Goal: Connect with others: Connect with others

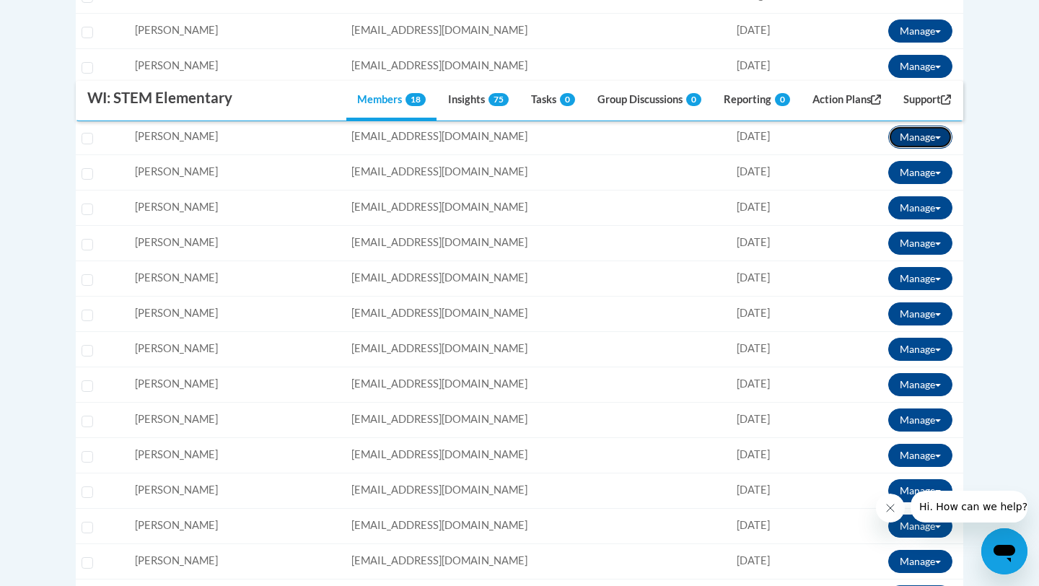
click at [926, 147] on button "Manage" at bounding box center [920, 137] width 64 height 23
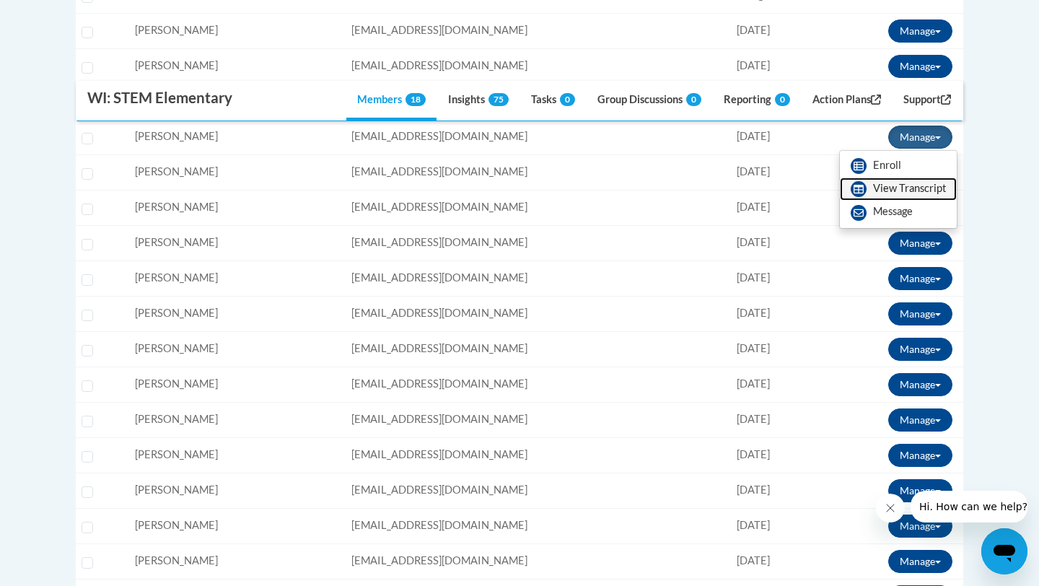
click at [898, 193] on link "View Transcript" at bounding box center [898, 189] width 117 height 23
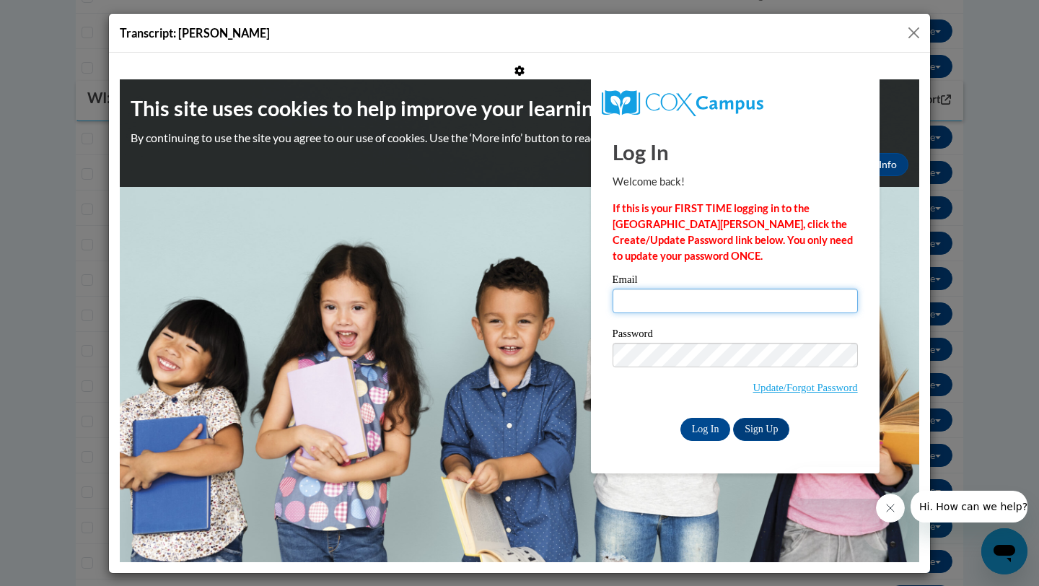
type input "jafink@waukesha.k12.wi.us"
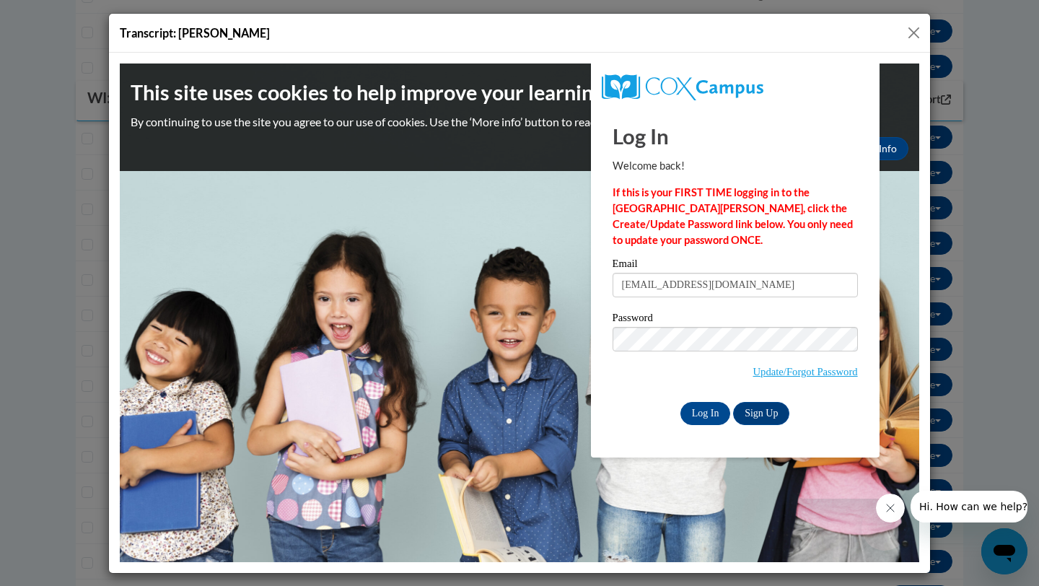
click at [707, 427] on div "Log In Welcome back! If this is your FIRST TIME logging in to the NEW Cox Campu…" at bounding box center [735, 281] width 310 height 351
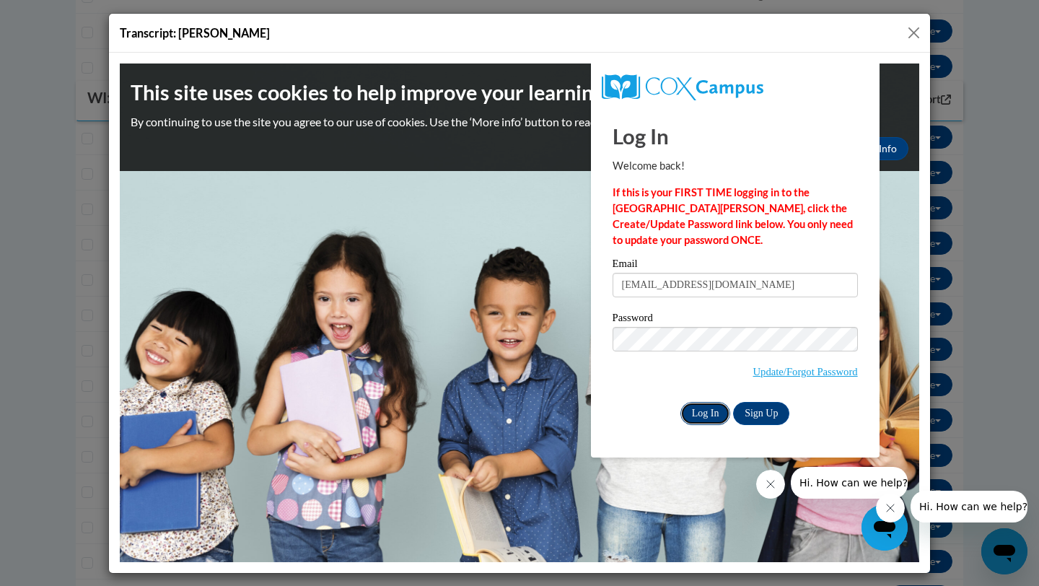
click at [701, 413] on input "Log In" at bounding box center [706, 412] width 51 height 23
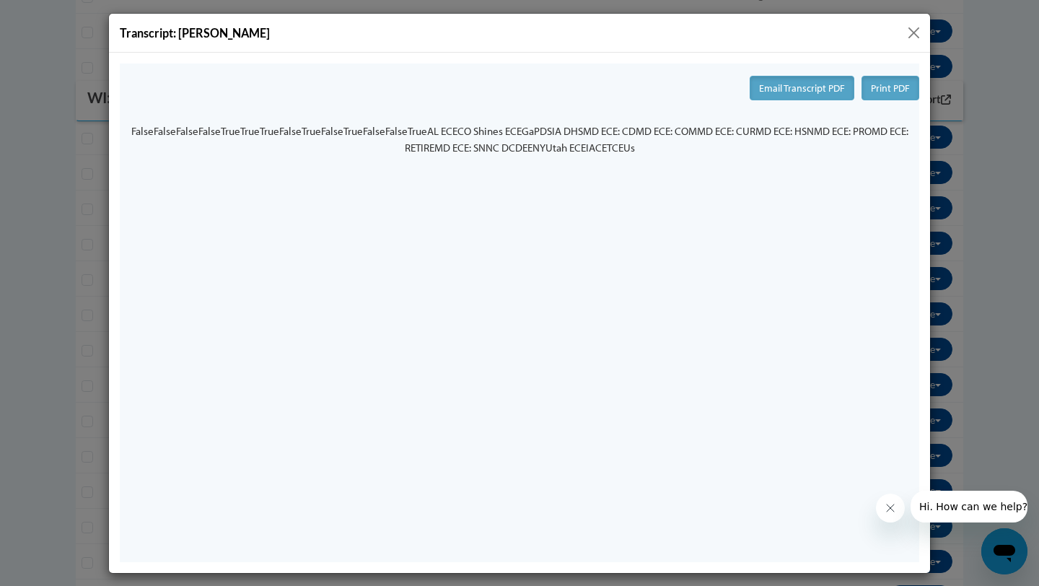
click at [915, 28] on button "Close" at bounding box center [914, 33] width 18 height 18
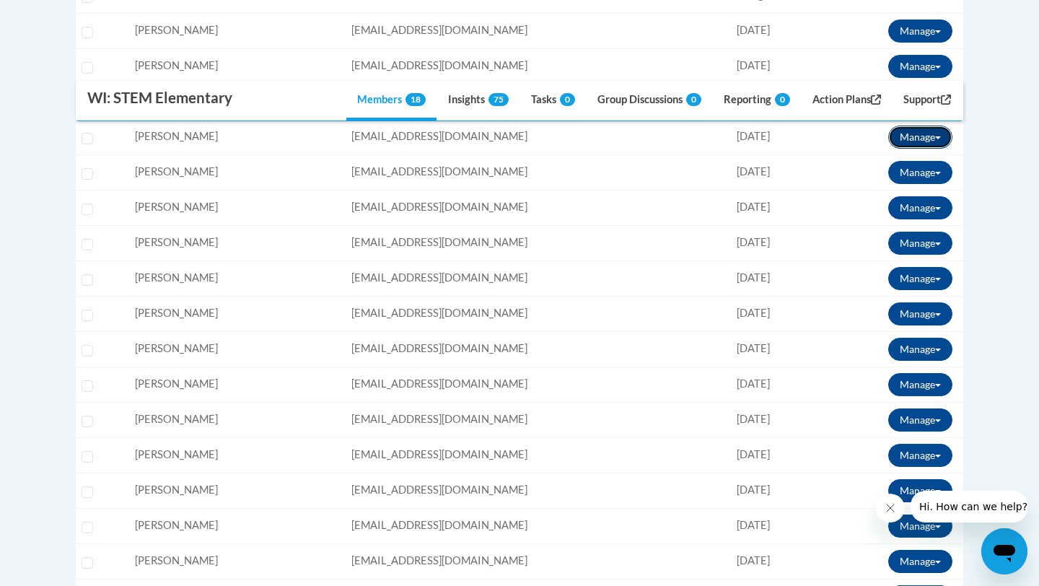
click at [912, 132] on button "Manage" at bounding box center [920, 137] width 64 height 23
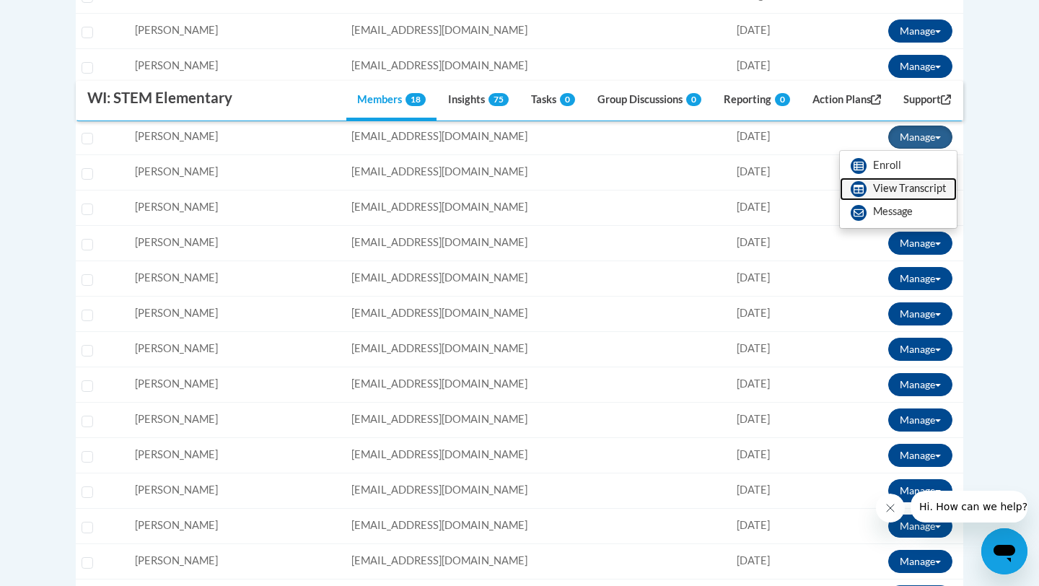
click at [889, 193] on link "View Transcript" at bounding box center [898, 189] width 117 height 23
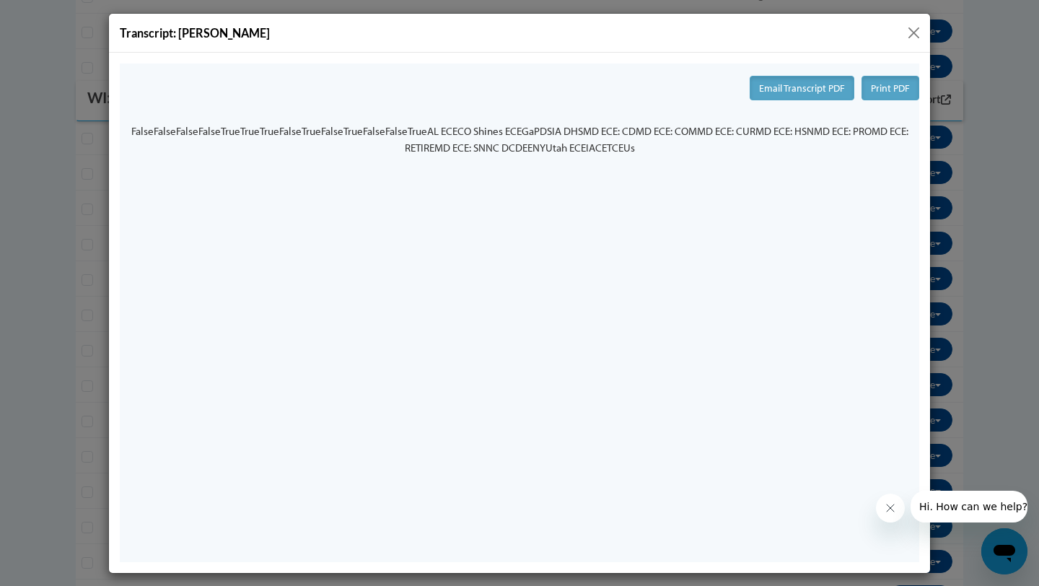
click at [909, 35] on button "Close" at bounding box center [914, 33] width 18 height 18
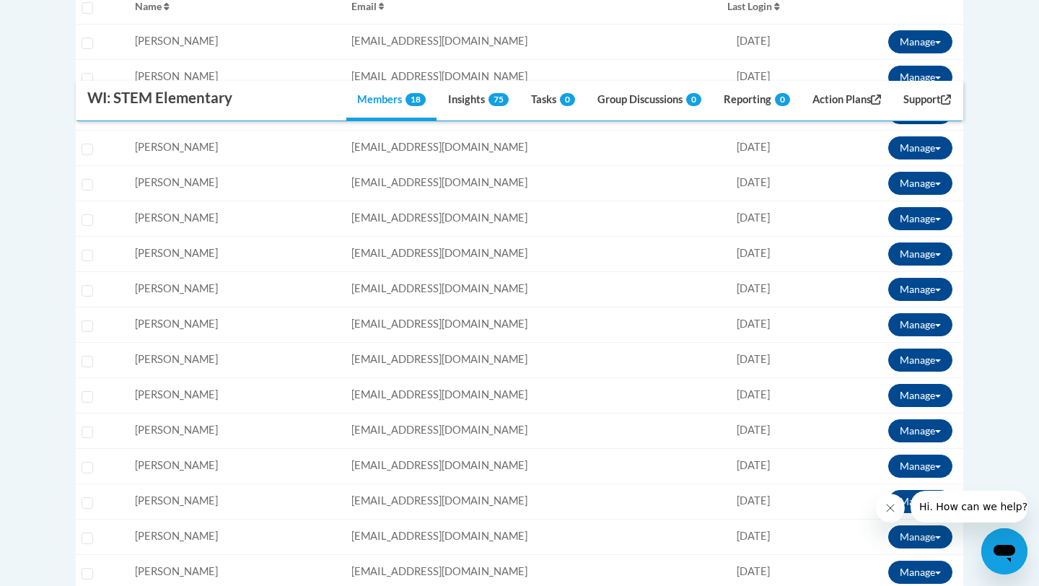
scroll to position [481, 0]
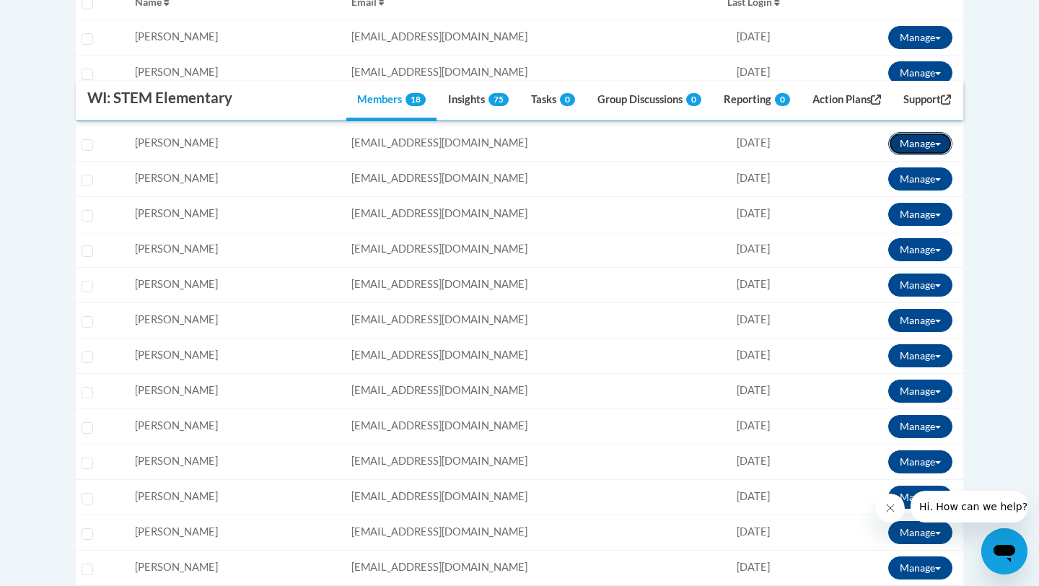
click at [936, 147] on button "Manage" at bounding box center [920, 143] width 64 height 23
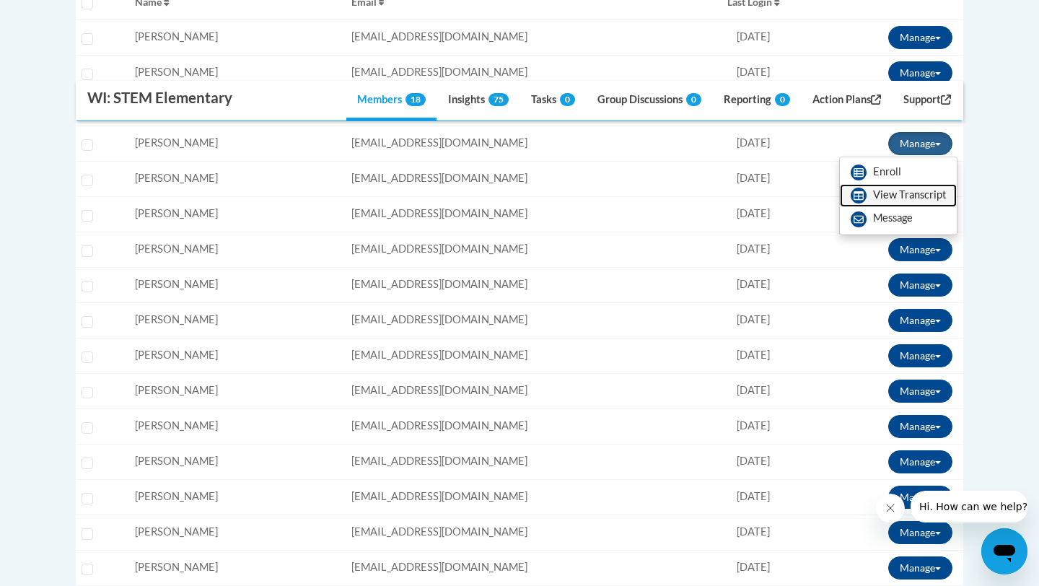
click at [900, 193] on link "View Transcript" at bounding box center [898, 195] width 117 height 23
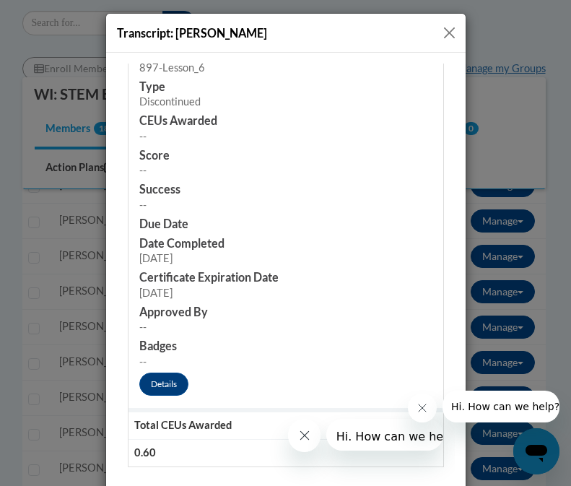
scroll to position [2383, 0]
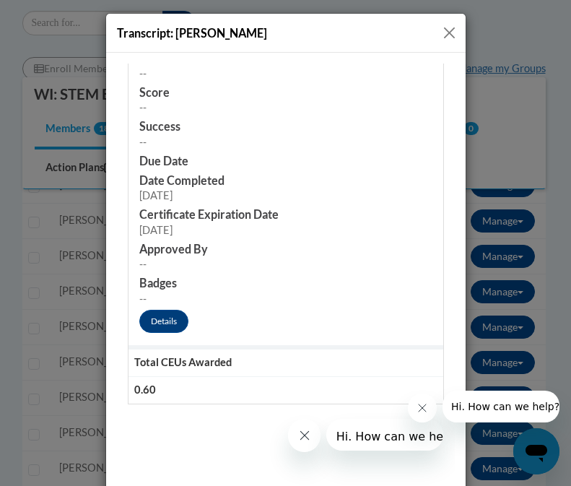
click at [449, 35] on button "Close" at bounding box center [449, 33] width 18 height 18
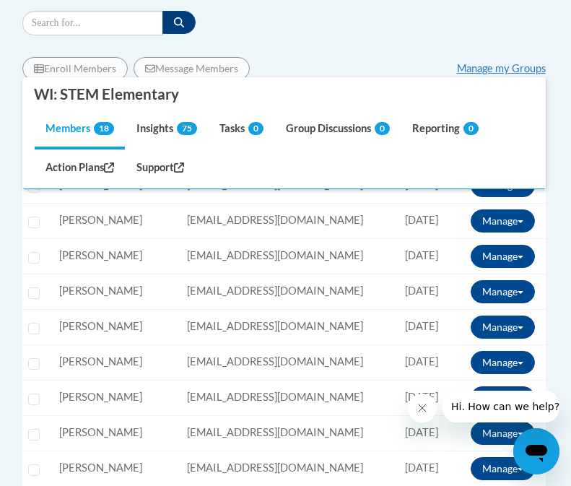
click at [449, 35] on div "Filter" at bounding box center [283, 23] width 523 height 25
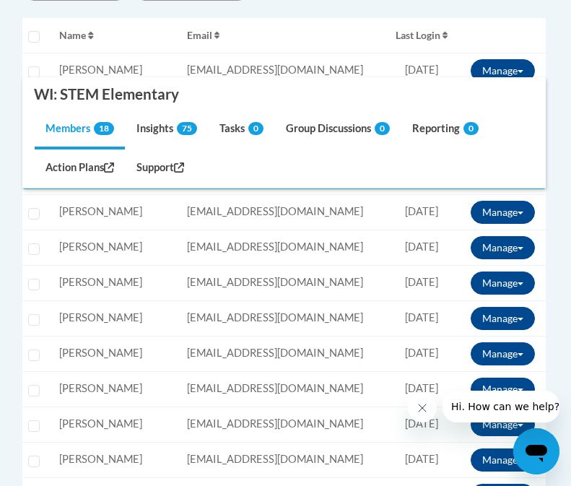
scroll to position [565, 0]
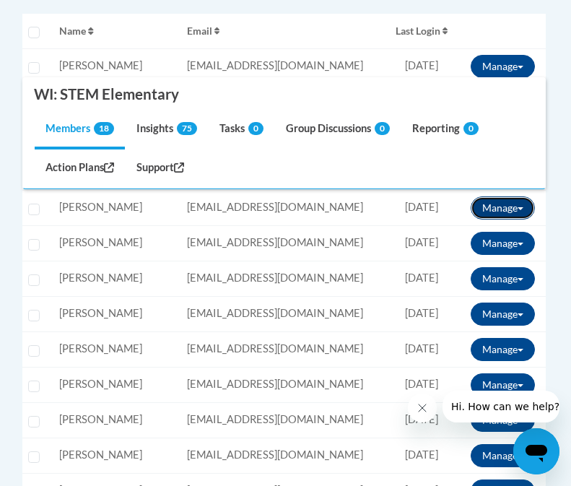
click at [505, 214] on button "Manage" at bounding box center [503, 207] width 64 height 23
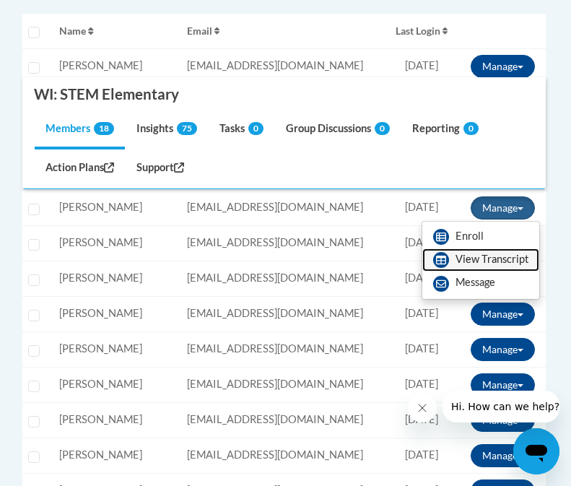
click at [481, 260] on link "View Transcript" at bounding box center [480, 259] width 117 height 23
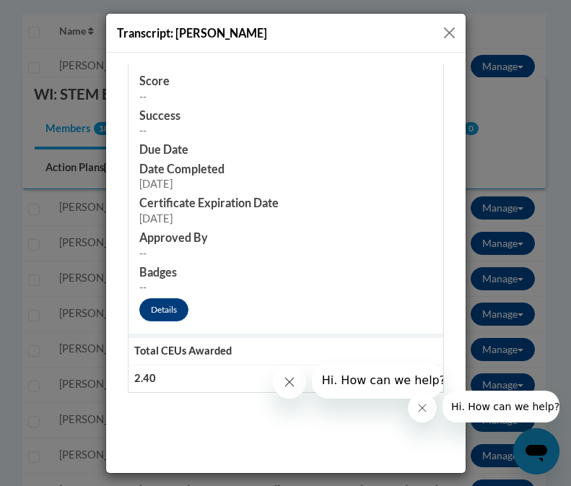
scroll to position [4879, 0]
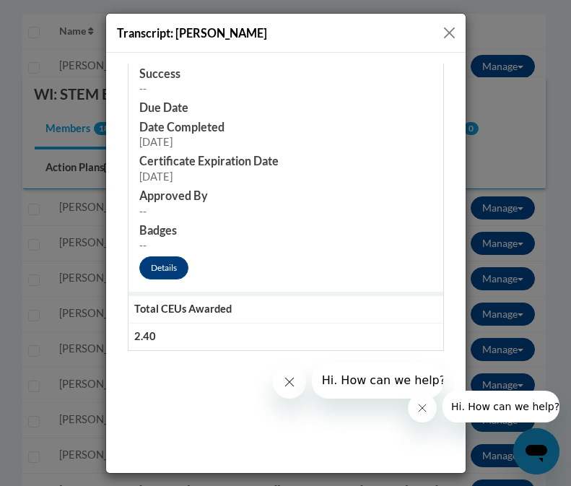
click at [449, 35] on button "Close" at bounding box center [449, 33] width 18 height 18
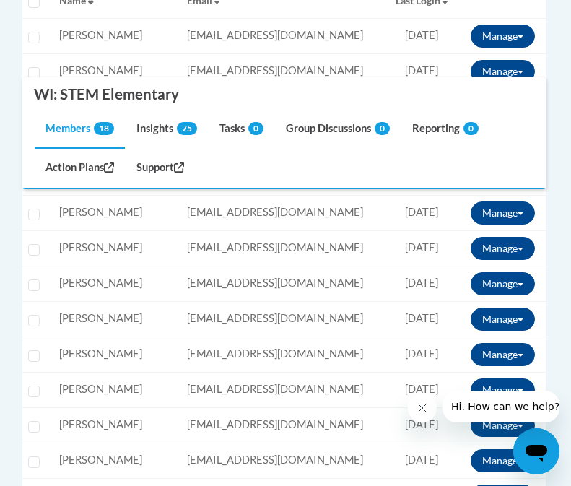
scroll to position [598, 0]
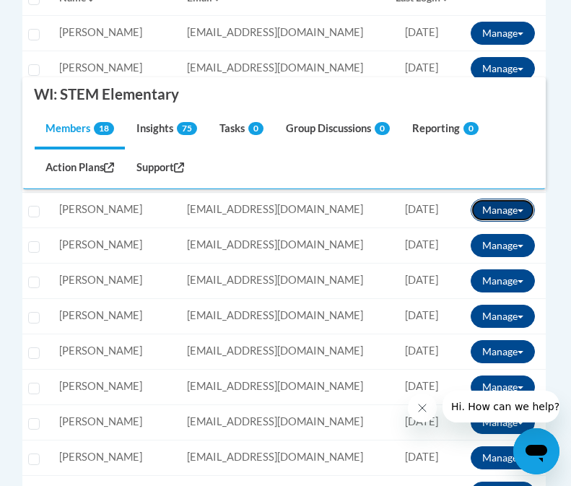
click at [506, 204] on button "Manage" at bounding box center [503, 209] width 64 height 23
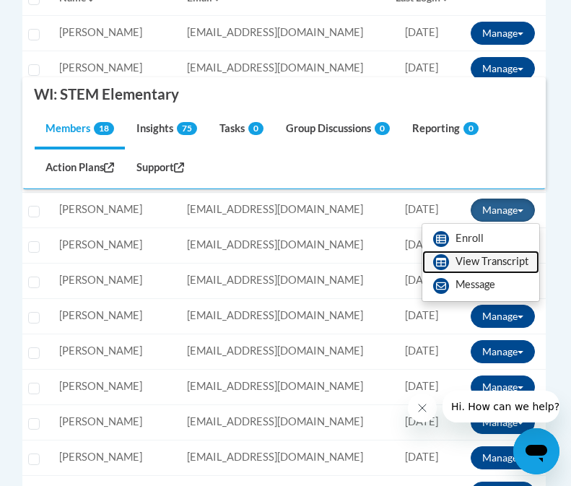
click at [471, 261] on link "View Transcript" at bounding box center [480, 261] width 117 height 23
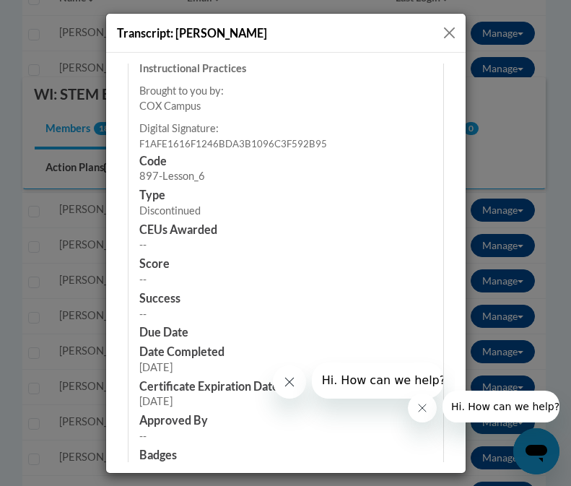
scroll to position [4157, 0]
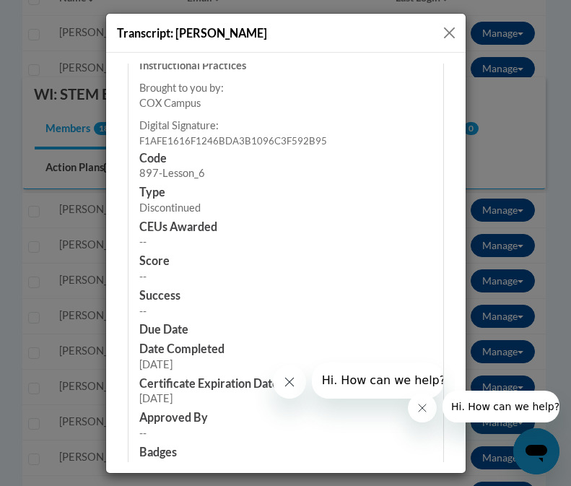
click at [453, 38] on button "Close" at bounding box center [449, 33] width 18 height 18
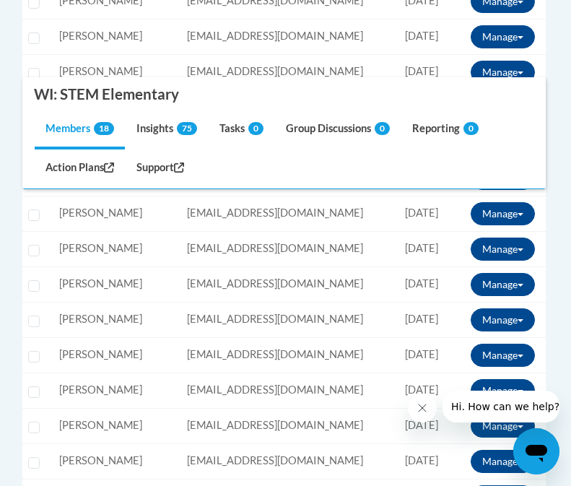
scroll to position [640, 0]
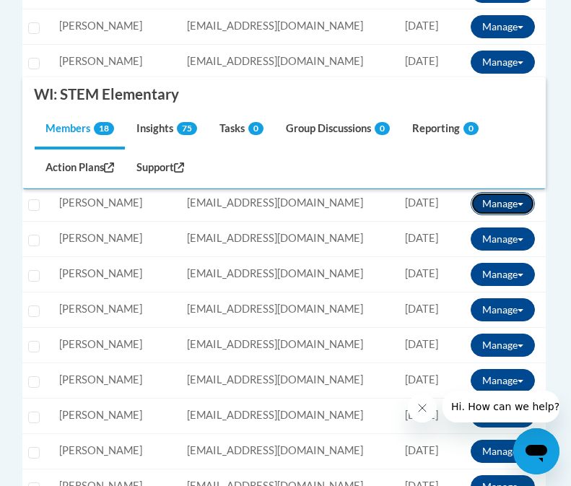
click at [500, 201] on button "Manage" at bounding box center [503, 203] width 64 height 23
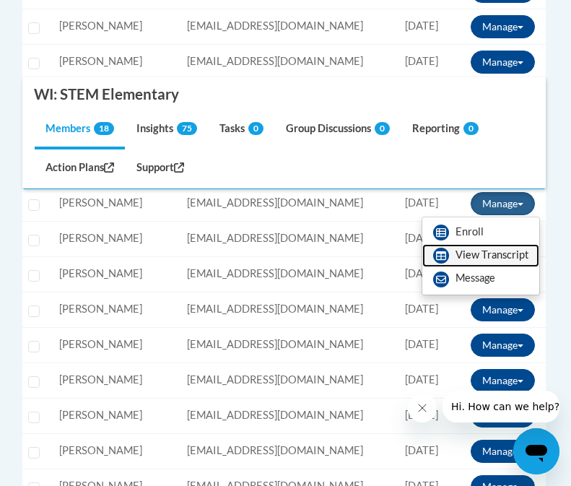
click at [468, 258] on link "View Transcript" at bounding box center [480, 255] width 117 height 23
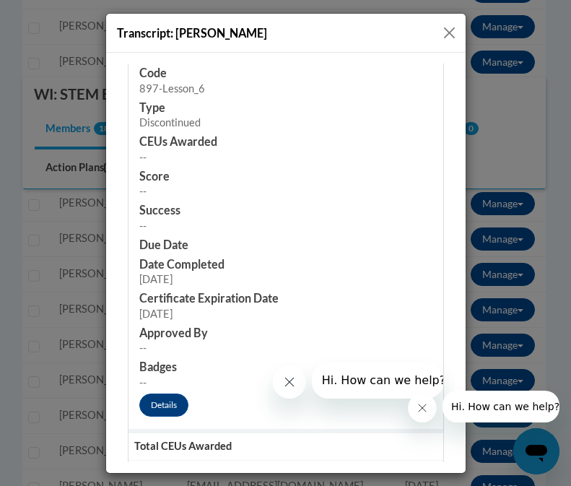
scroll to position [2351, 0]
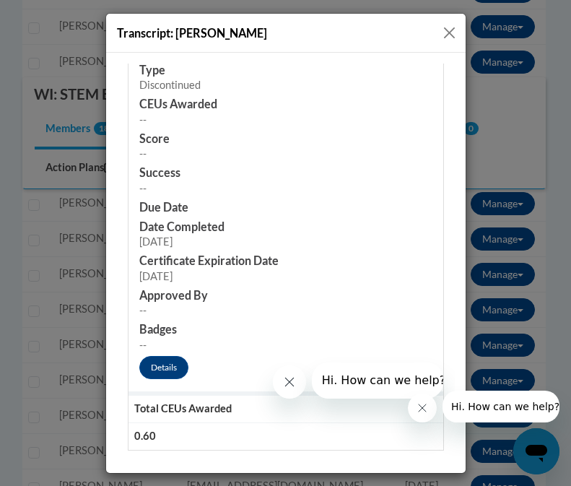
click at [447, 37] on button "Close" at bounding box center [449, 33] width 18 height 18
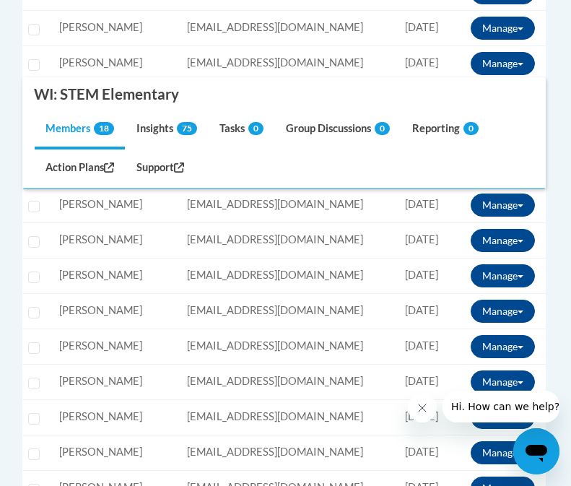
scroll to position [675, 0]
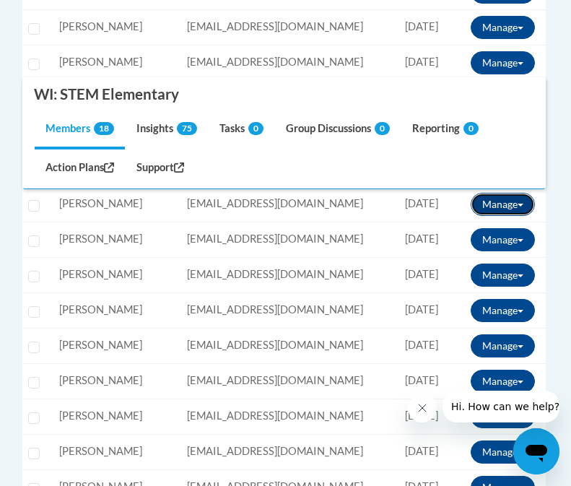
click at [490, 196] on button "Manage" at bounding box center [503, 204] width 64 height 23
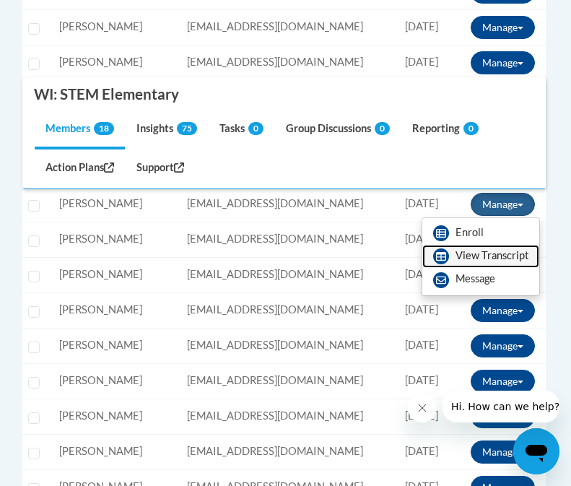
click at [480, 247] on link "View Transcript" at bounding box center [480, 256] width 117 height 23
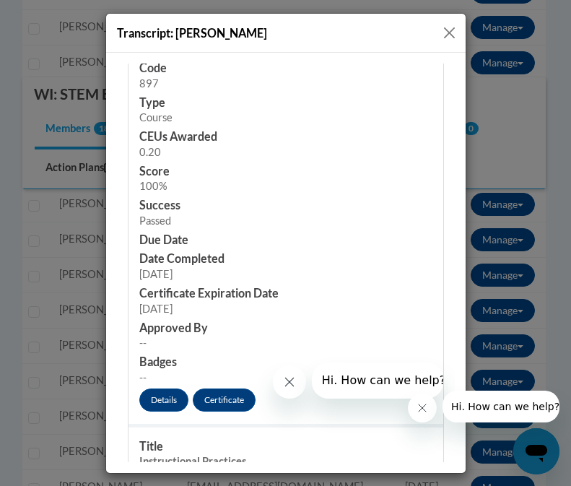
scroll to position [2791, 0]
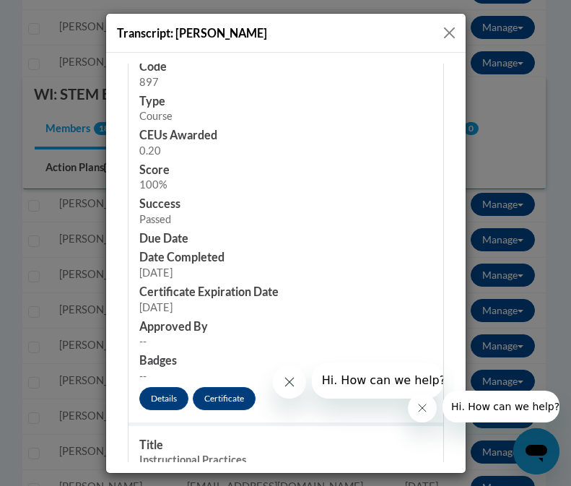
click at [447, 31] on button "Close" at bounding box center [449, 33] width 18 height 18
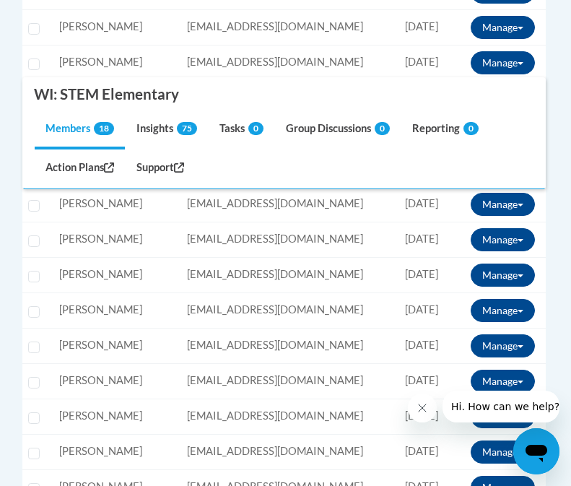
click at [447, 31] on td "Last Login: 07/30/2025" at bounding box center [422, 26] width 70 height 35
click at [494, 231] on button "Manage" at bounding box center [503, 239] width 64 height 23
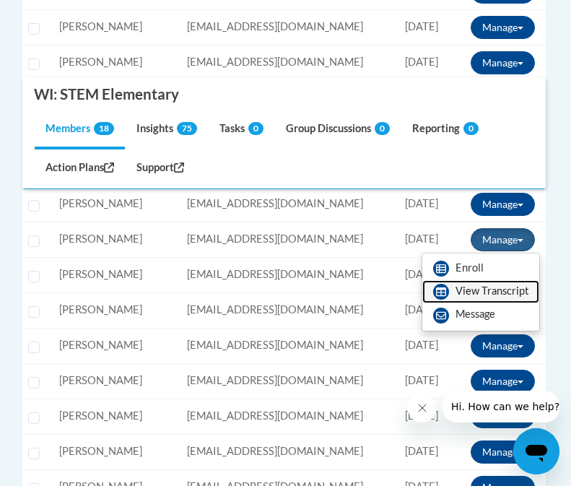
click at [473, 290] on link "View Transcript" at bounding box center [480, 291] width 117 height 23
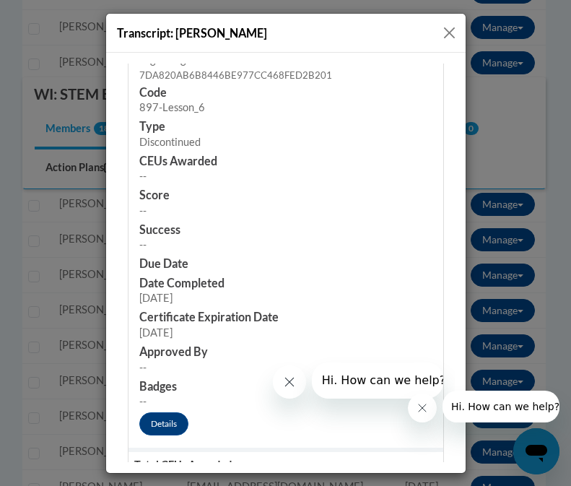
scroll to position [4785, 0]
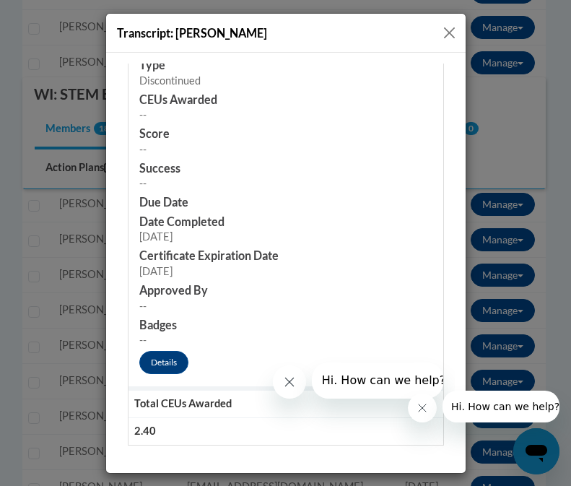
click at [446, 30] on button "Close" at bounding box center [449, 33] width 18 height 18
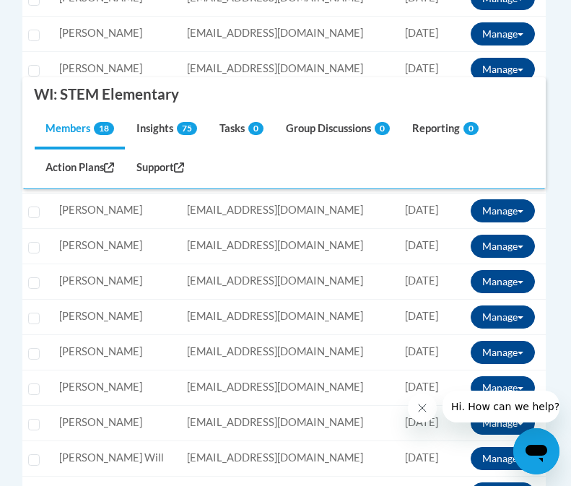
scroll to position [748, 0]
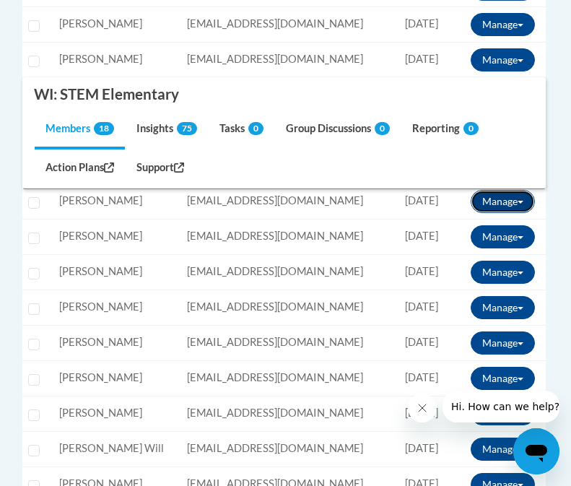
click at [527, 200] on button "Manage" at bounding box center [503, 201] width 64 height 23
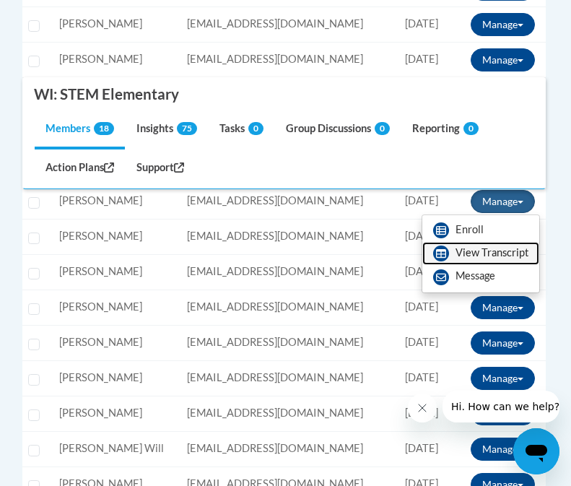
click at [482, 258] on link "View Transcript" at bounding box center [480, 253] width 117 height 23
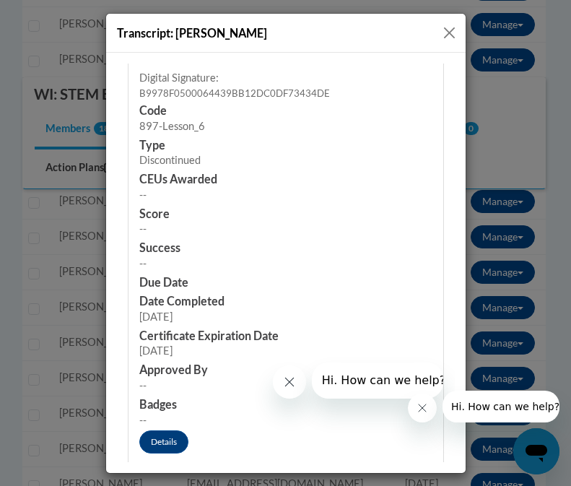
scroll to position [3235, 0]
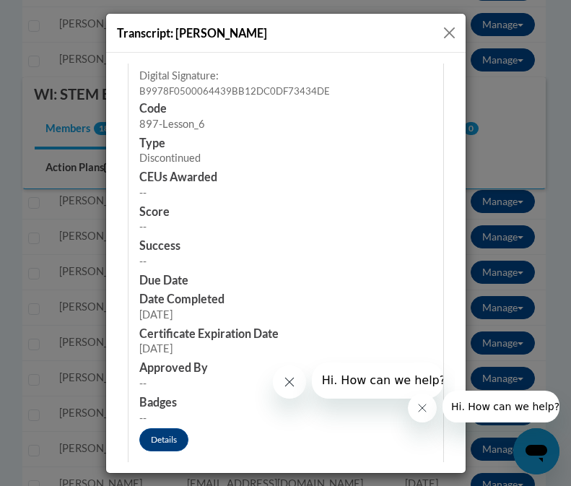
click at [446, 41] on button "Close" at bounding box center [449, 33] width 18 height 18
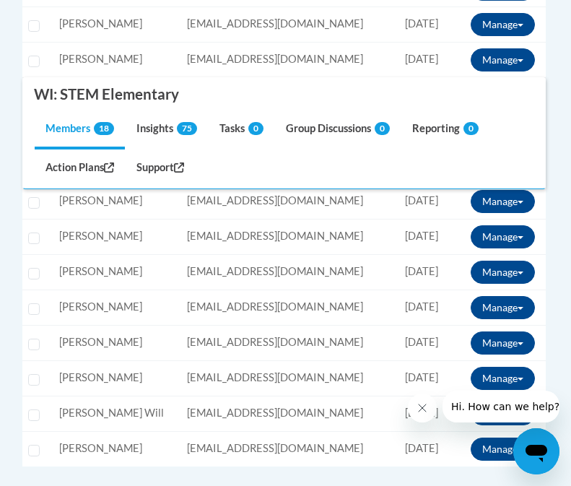
scroll to position [785, 0]
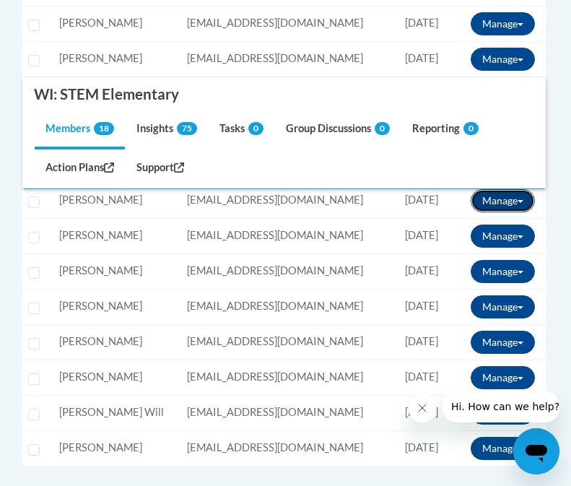
click at [496, 203] on button "Manage" at bounding box center [503, 200] width 64 height 23
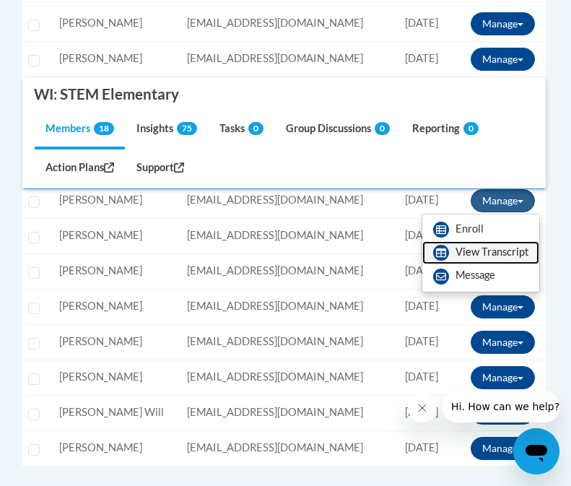
click at [479, 249] on link "View Transcript" at bounding box center [480, 252] width 117 height 23
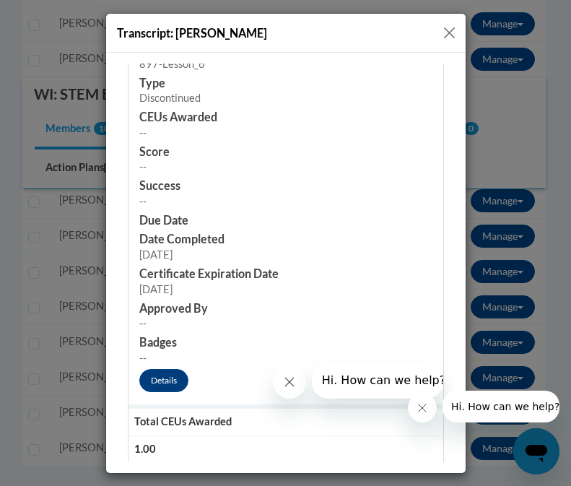
scroll to position [2862, 0]
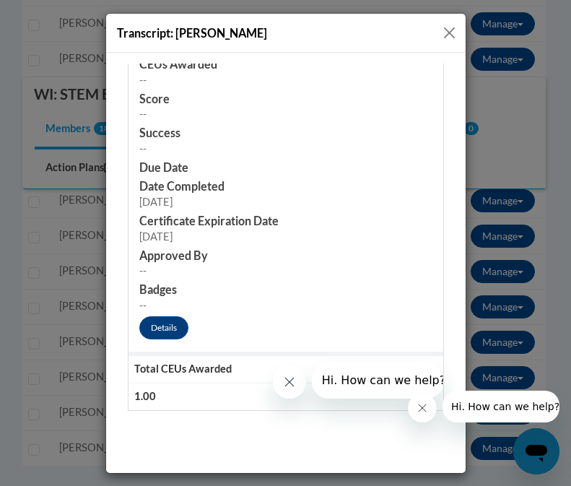
click at [445, 35] on button "Close" at bounding box center [449, 33] width 18 height 18
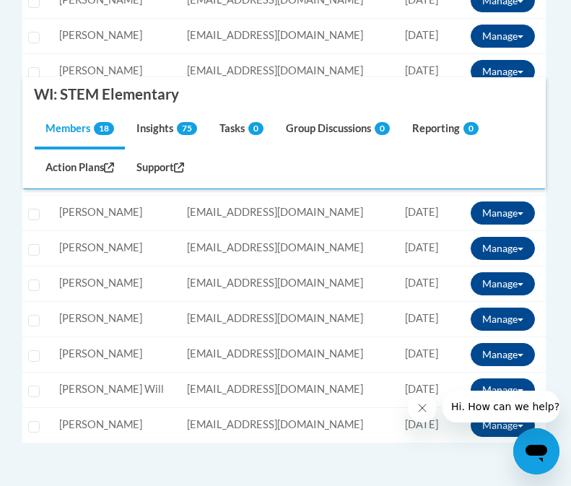
scroll to position [820, 0]
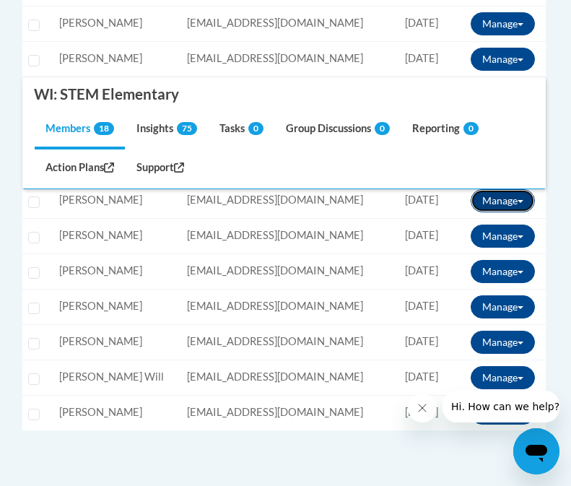
click at [486, 198] on button "Manage" at bounding box center [503, 200] width 64 height 23
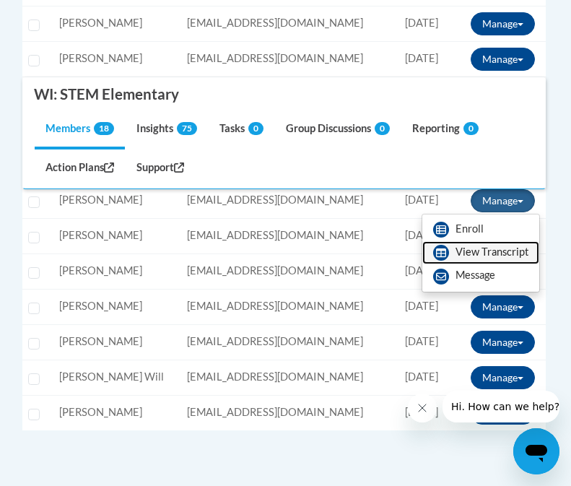
click at [469, 250] on link "View Transcript" at bounding box center [480, 252] width 117 height 23
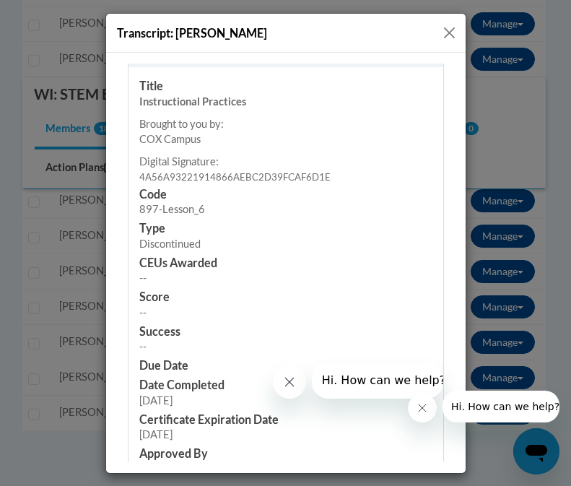
scroll to position [4598, 0]
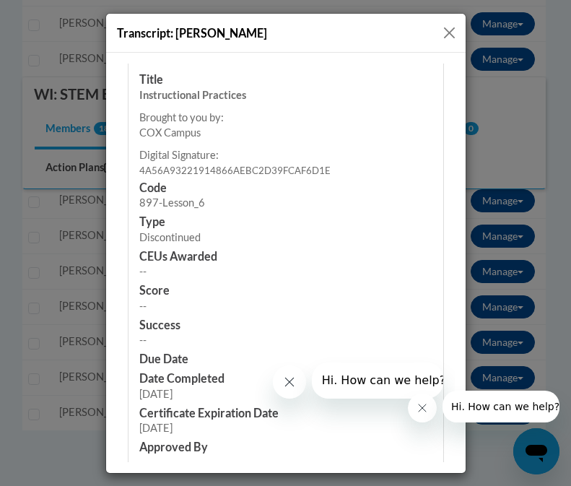
click at [449, 32] on button "Close" at bounding box center [449, 33] width 18 height 18
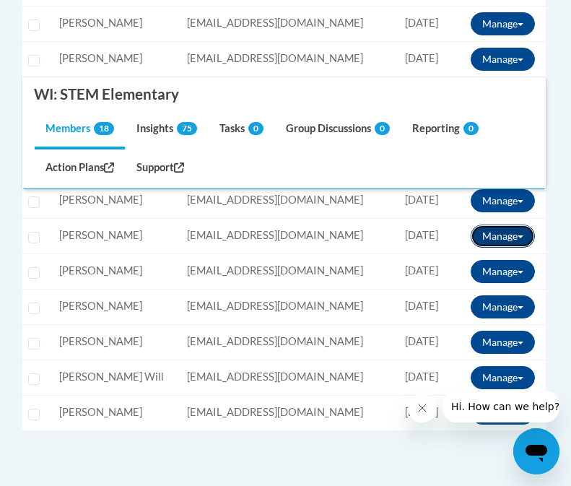
click at [497, 239] on button "Manage" at bounding box center [503, 235] width 64 height 23
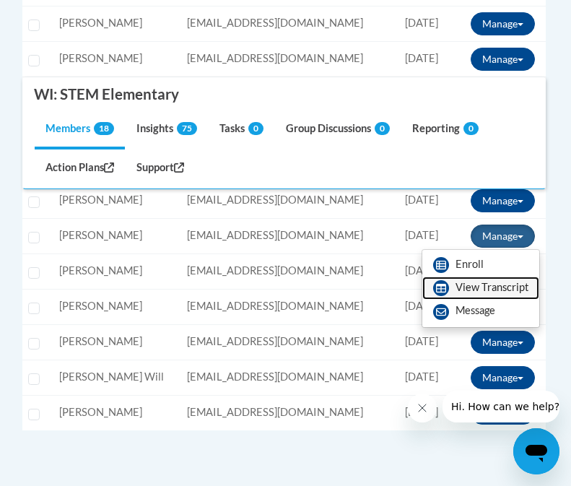
click at [476, 287] on link "View Transcript" at bounding box center [480, 287] width 117 height 23
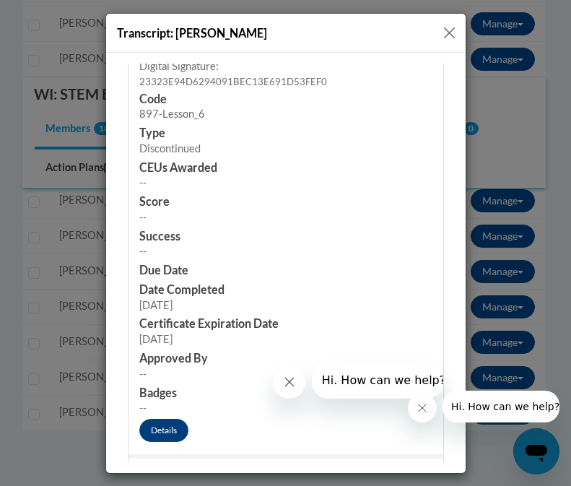
scroll to position [4705, 0]
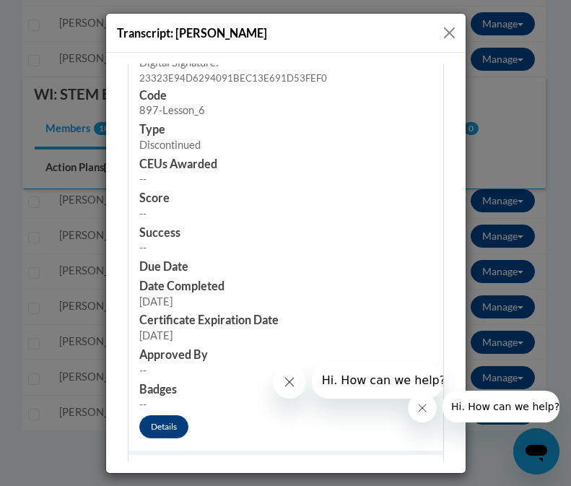
click at [449, 31] on button "Close" at bounding box center [449, 33] width 18 height 18
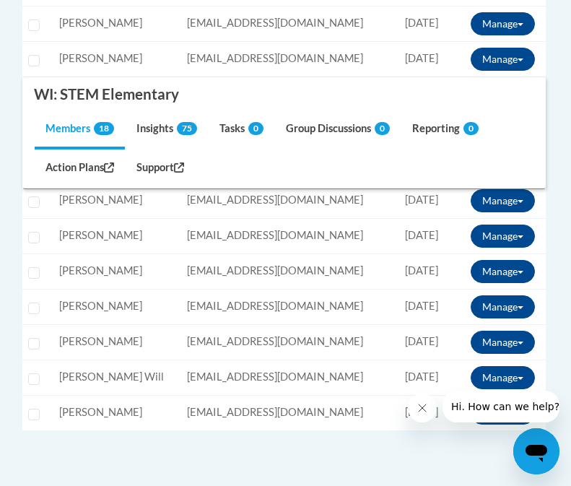
scroll to position [0, 0]
click at [494, 269] on button "Manage" at bounding box center [503, 271] width 64 height 23
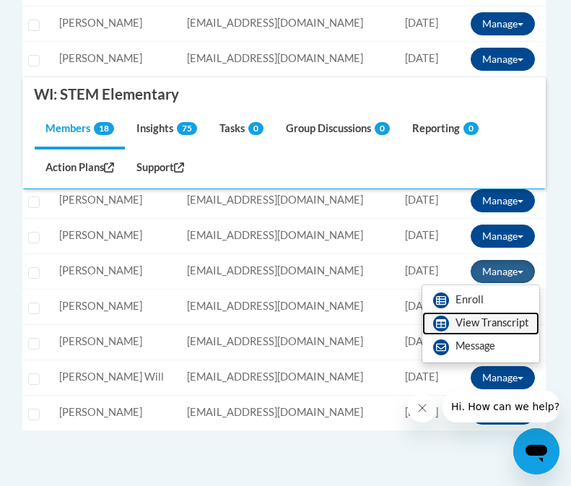
click at [460, 318] on link "View Transcript" at bounding box center [480, 323] width 117 height 23
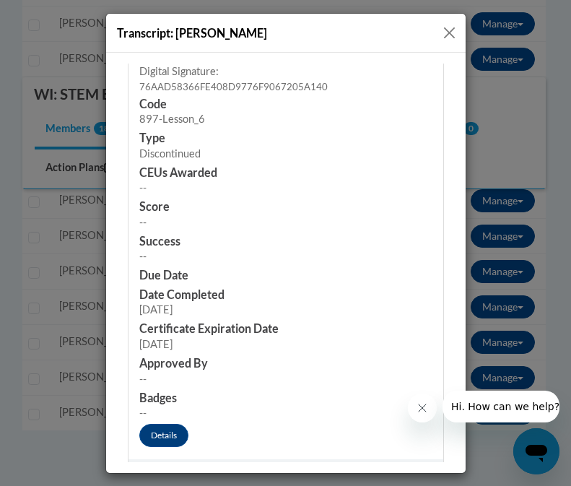
scroll to position [4746, 0]
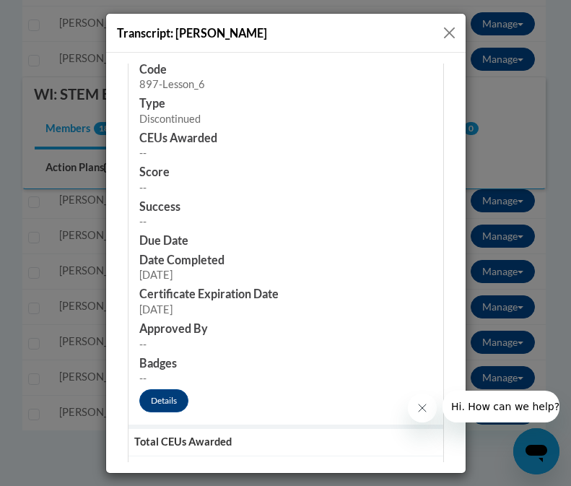
click at [448, 34] on button "Close" at bounding box center [449, 33] width 18 height 18
click at [448, 34] on td "Last Login: 05/21/2025" at bounding box center [422, 23] width 70 height 35
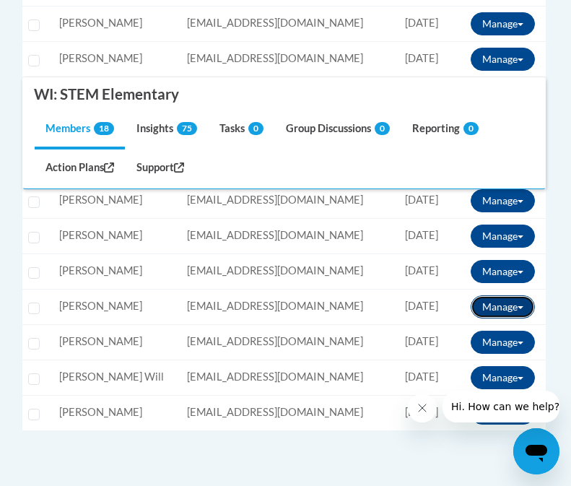
click at [479, 308] on button "Manage" at bounding box center [503, 306] width 64 height 23
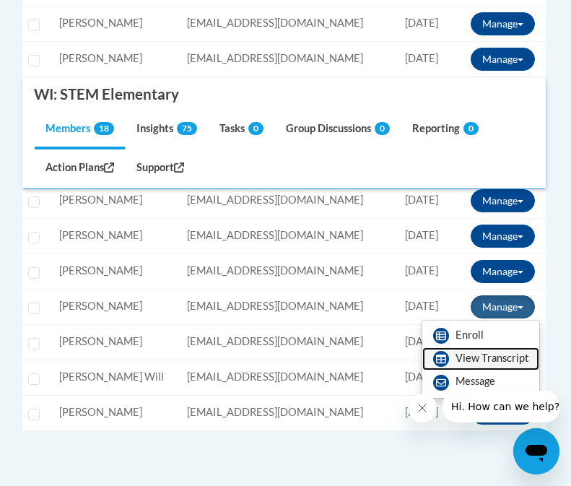
click at [478, 361] on link "View Transcript" at bounding box center [480, 358] width 117 height 23
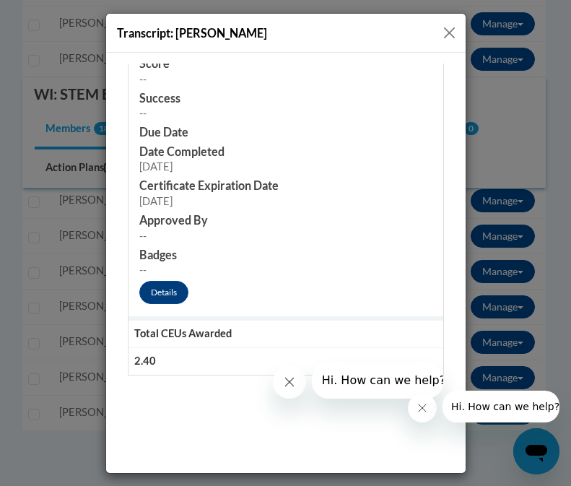
scroll to position [4865, 0]
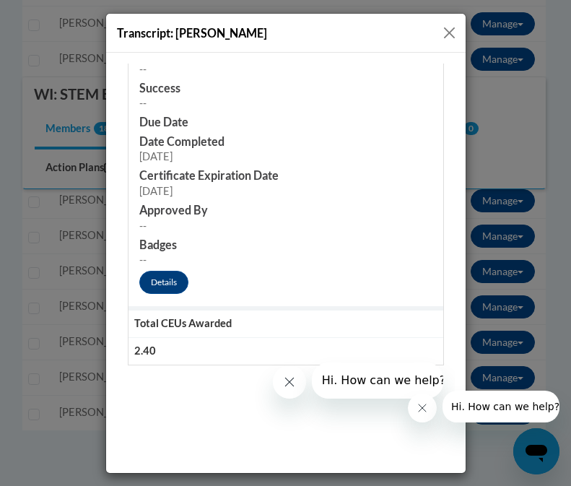
click at [447, 34] on button "Close" at bounding box center [449, 33] width 18 height 18
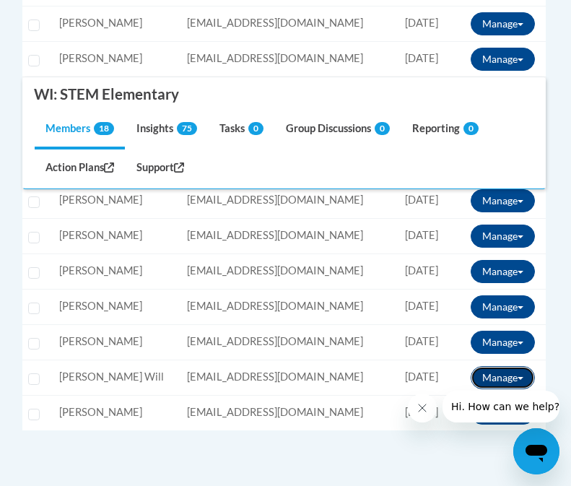
click at [497, 371] on button "Manage" at bounding box center [503, 377] width 64 height 23
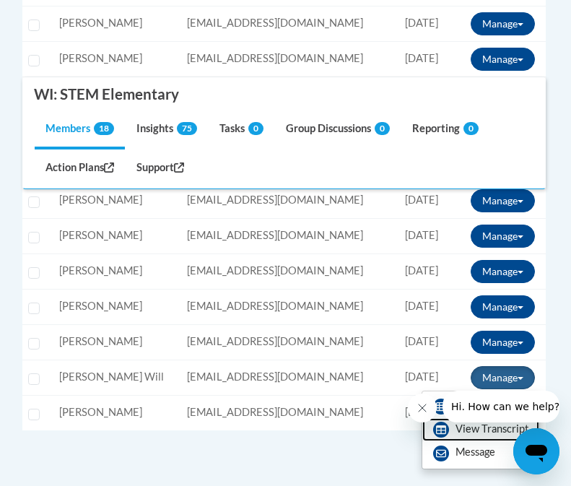
click at [477, 429] on link "View Transcript" at bounding box center [480, 429] width 117 height 23
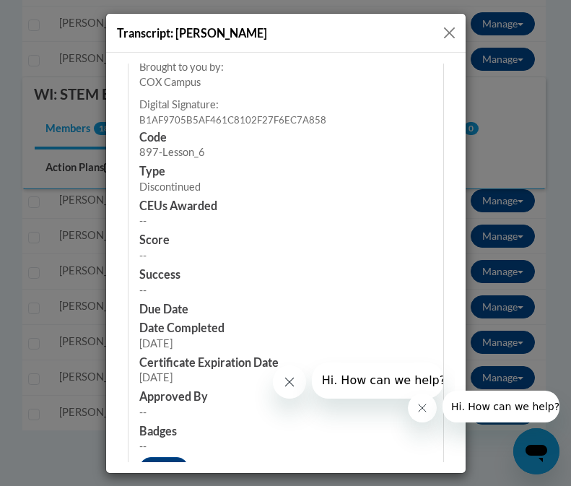
scroll to position [3687, 0]
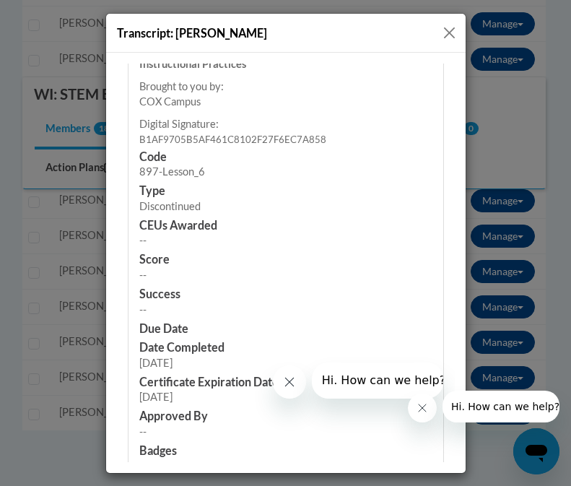
click at [447, 32] on button "Close" at bounding box center [449, 33] width 18 height 18
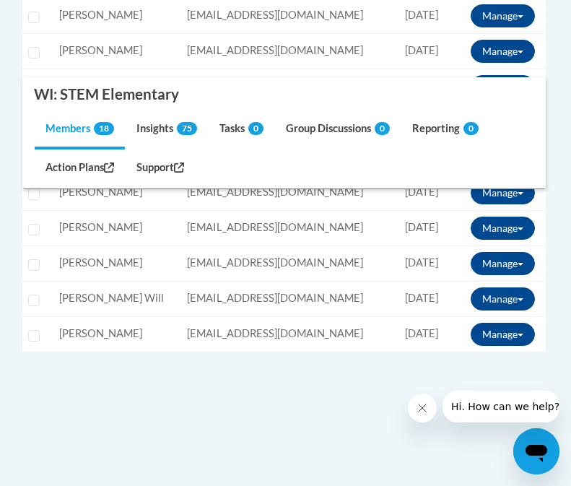
scroll to position [899, 0]
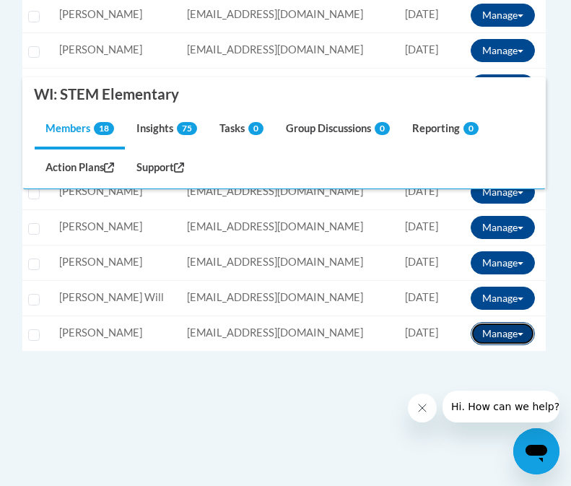
click at [519, 333] on span at bounding box center [521, 334] width 6 height 3
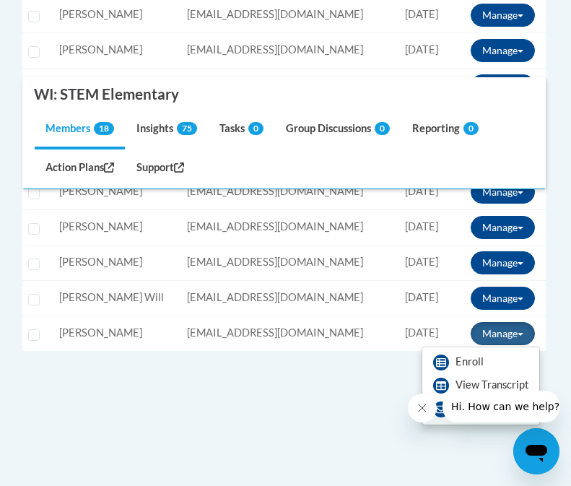
click at [482, 391] on button "Hi. How can we help?" at bounding box center [505, 406] width 126 height 32
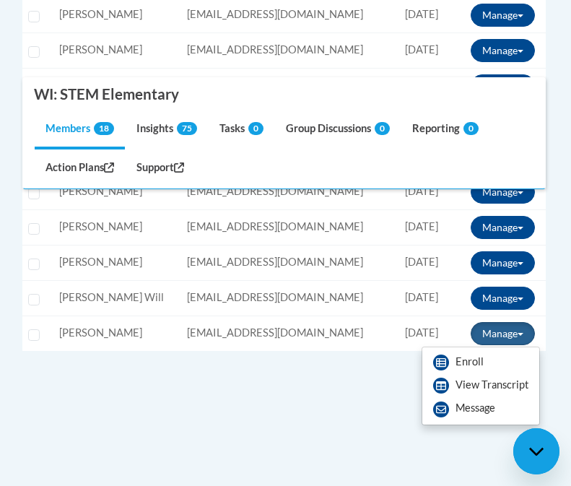
scroll to position [0, 0]
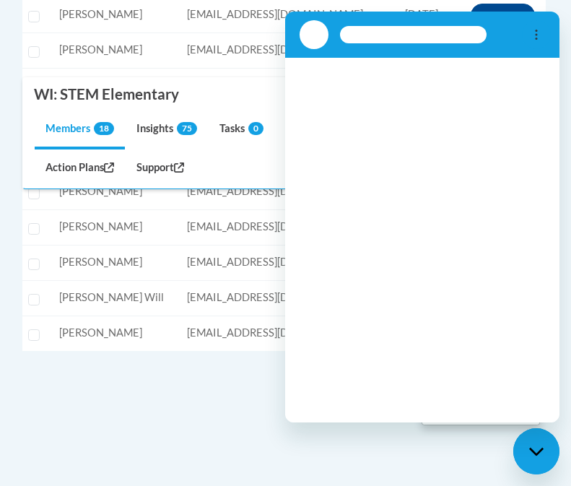
click at [480, 390] on div "Loading conversation" at bounding box center [422, 240] width 274 height 364
click at [455, 384] on div "Loading conversation" at bounding box center [422, 240] width 274 height 364
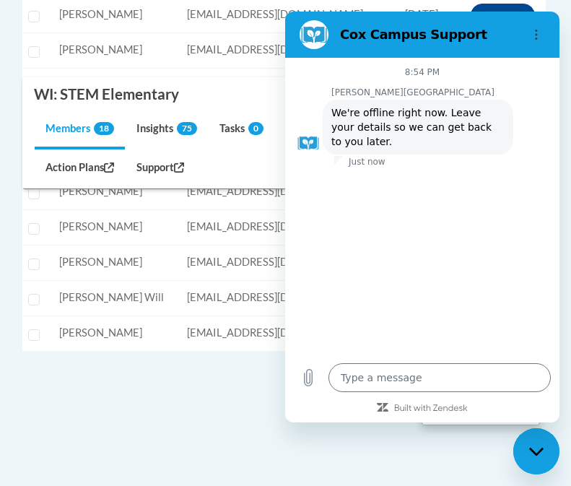
click at [235, 354] on div "Enroll Members Message Members Manage my Groups « 1 » Selecting Name Email" at bounding box center [283, 50] width 523 height 845
click at [208, 417] on div "Enroll Members Message Members Manage my Groups « 1 » Selecting Name Email" at bounding box center [283, 50] width 523 height 845
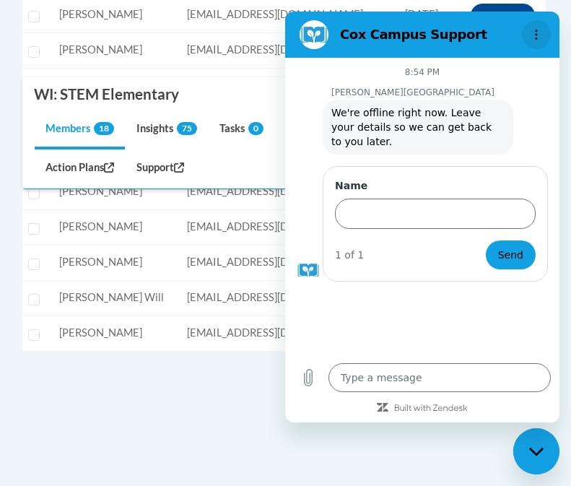
click at [531, 38] on icon "Options menu" at bounding box center [536, 35] width 12 height 12
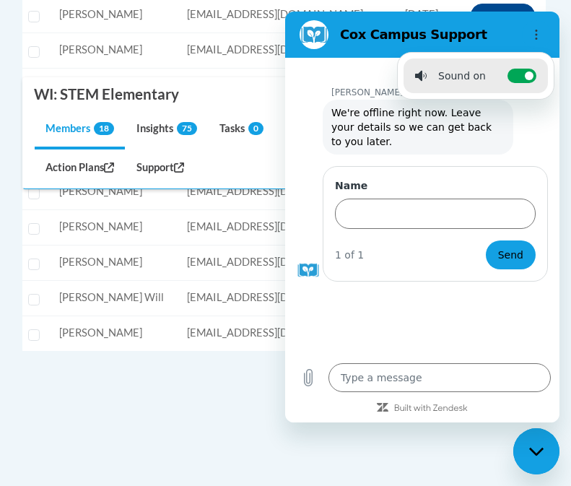
click at [531, 449] on icon "Close messaging window" at bounding box center [535, 451] width 14 height 8
type textarea "x"
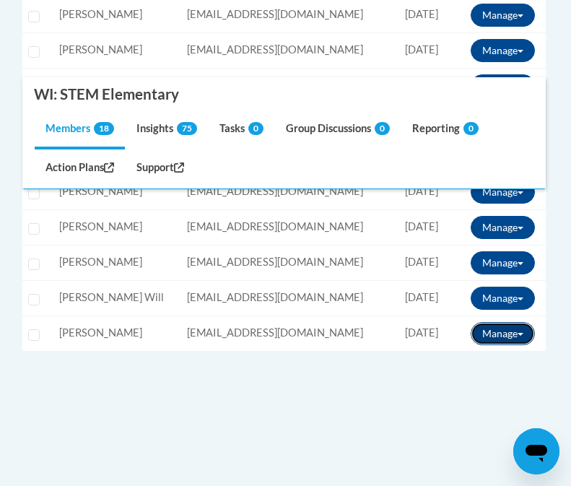
click at [512, 335] on button "Manage" at bounding box center [503, 333] width 64 height 23
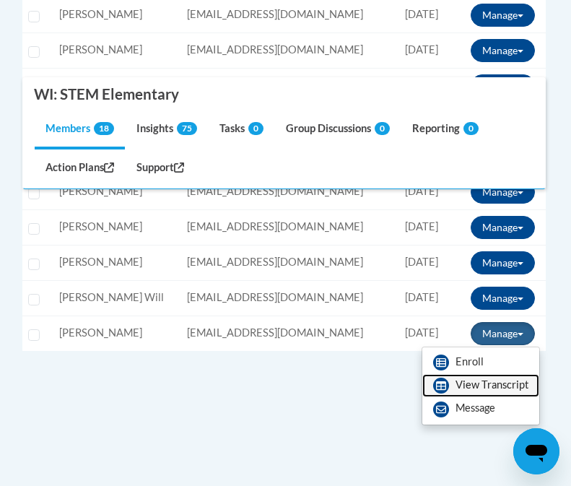
click at [486, 386] on link "View Transcript" at bounding box center [480, 385] width 117 height 23
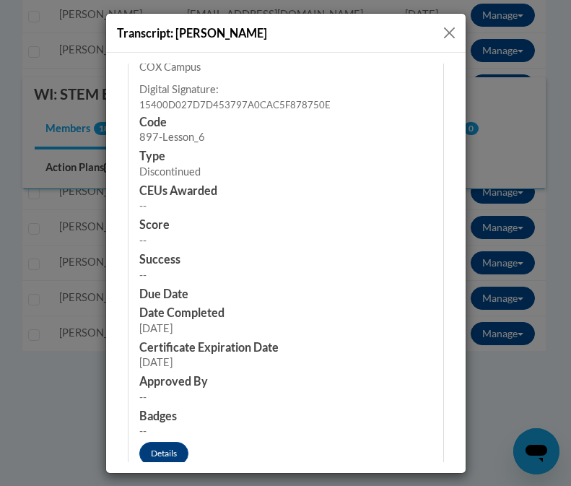
scroll to position [3724, 0]
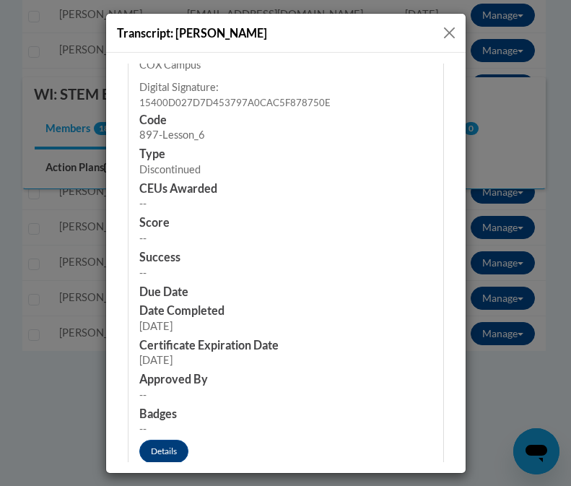
click at [450, 33] on button "Close" at bounding box center [449, 33] width 18 height 18
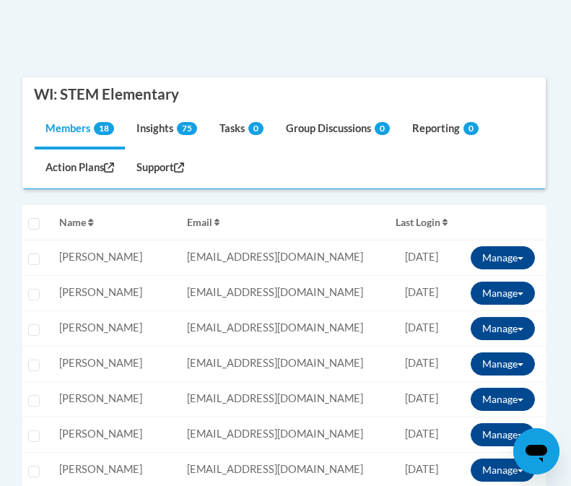
scroll to position [376, 0]
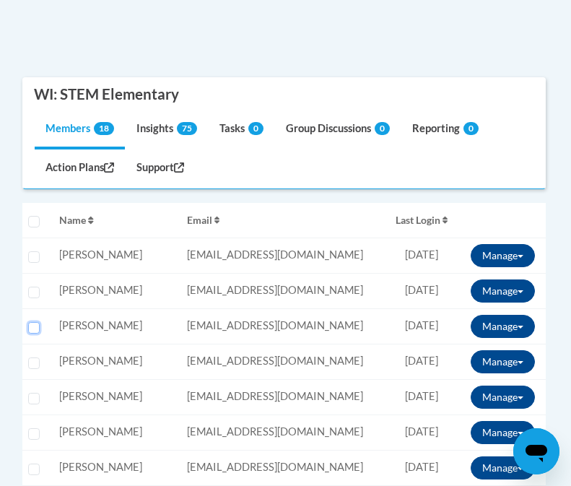
click at [33, 326] on input "Select learner" at bounding box center [34, 328] width 12 height 12
checkbox input "true"
click at [34, 258] on input "Select learner" at bounding box center [34, 257] width 12 height 12
click at [505, 257] on button "Manage" at bounding box center [503, 255] width 64 height 23
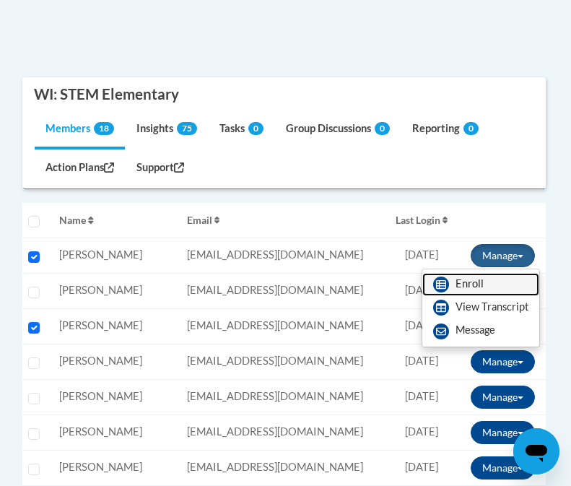
click at [480, 279] on link "Enroll" at bounding box center [480, 284] width 117 height 23
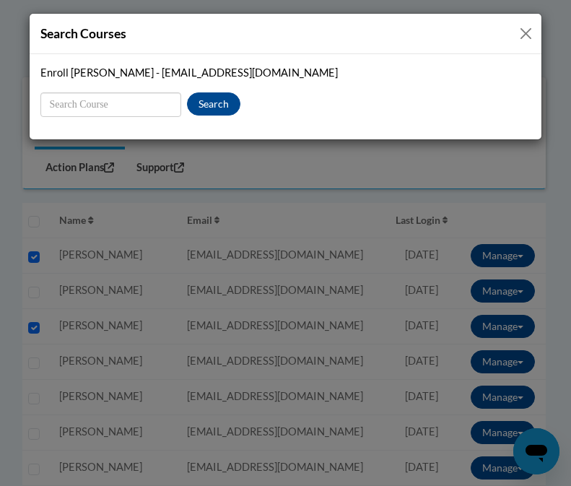
click at [520, 31] on button "Close" at bounding box center [526, 34] width 18 height 18
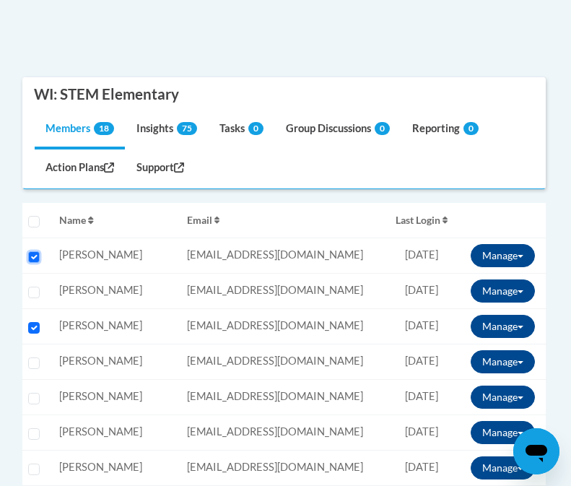
click at [33, 255] on input "Select learner" at bounding box center [34, 257] width 12 height 12
checkbox input "false"
click at [30, 323] on input "Select learner" at bounding box center [34, 328] width 12 height 12
checkbox input "false"
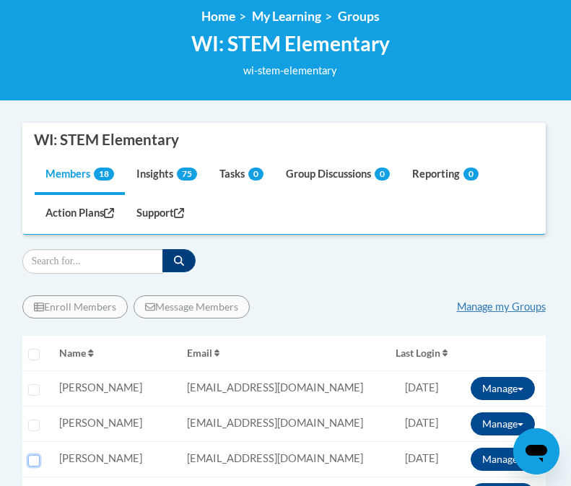
scroll to position [245, 0]
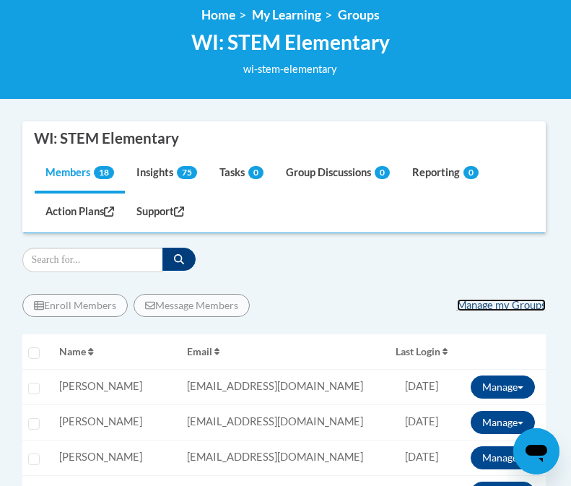
click at [494, 304] on link "Manage my Groups" at bounding box center [501, 305] width 89 height 12
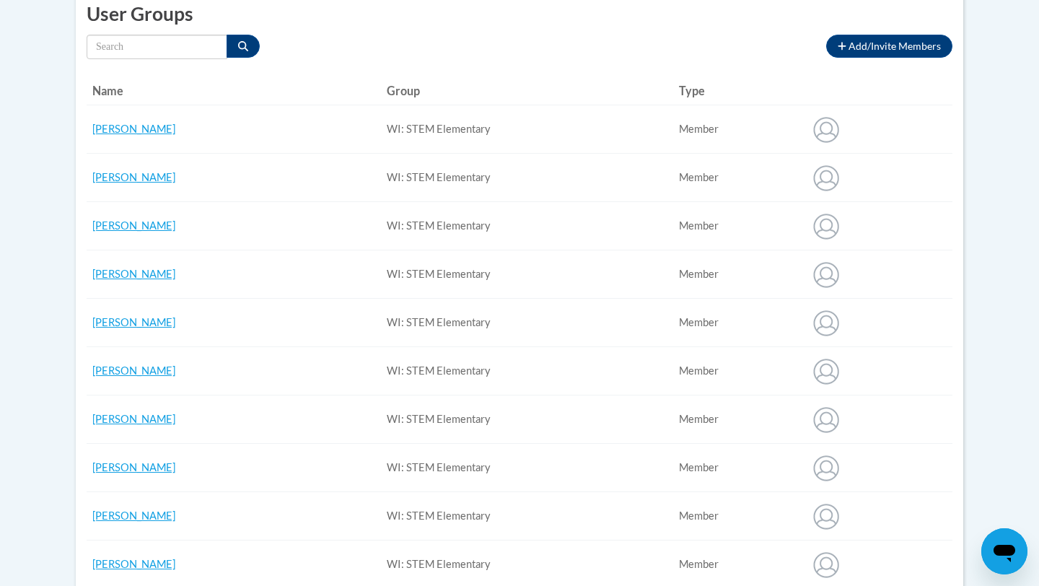
scroll to position [314, 0]
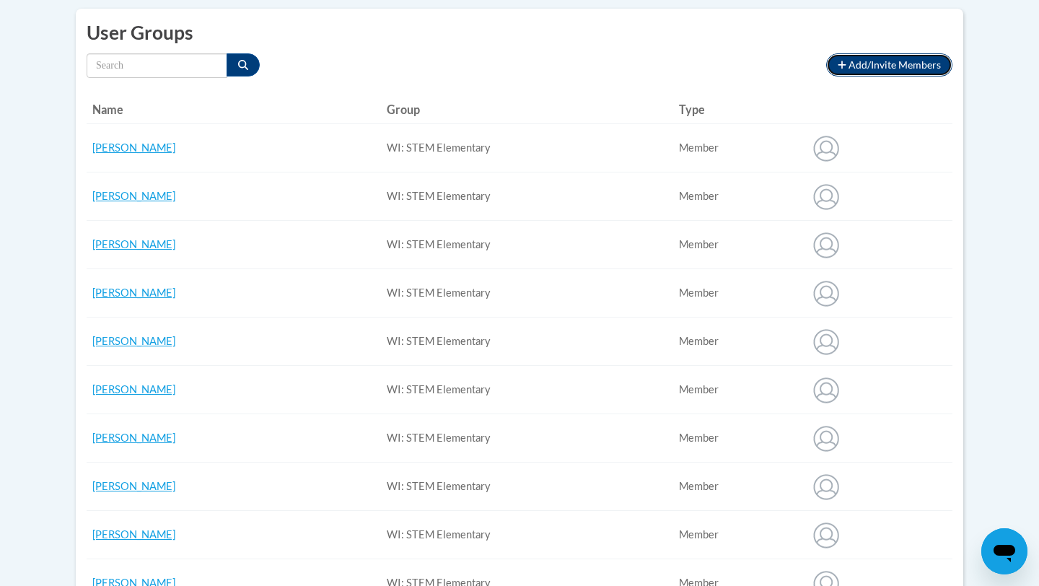
click at [570, 61] on span "Add/Invite Members" at bounding box center [895, 64] width 92 height 12
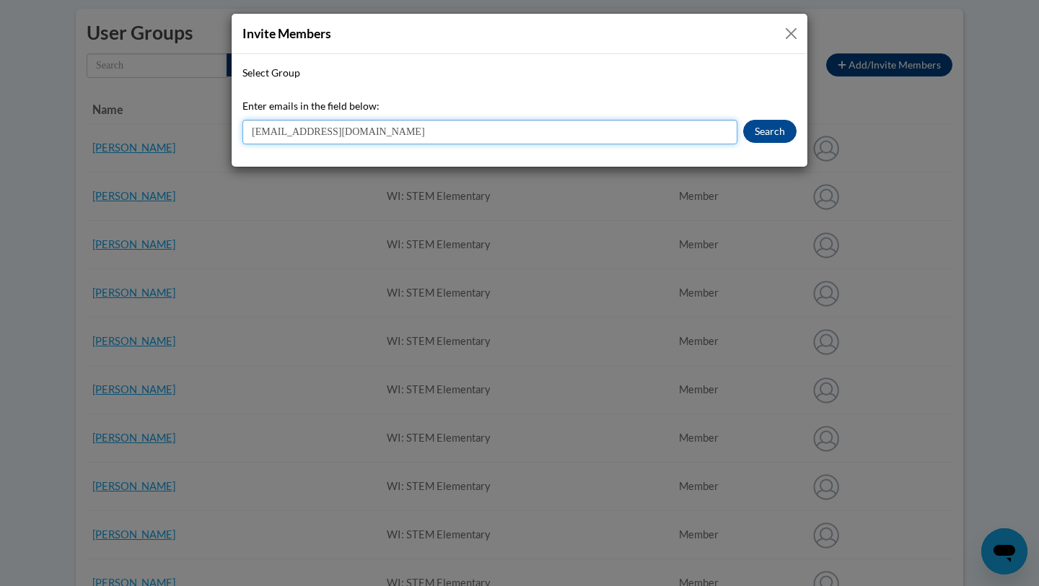
type input "aebusalacc@waukesha.k12.wi.us"
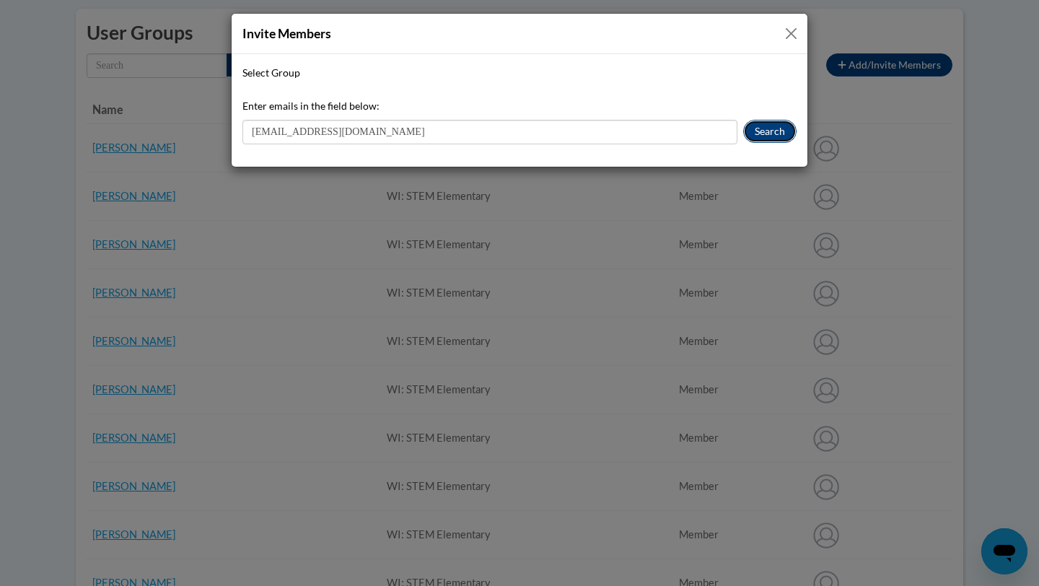
click at [570, 136] on button "Search" at bounding box center [769, 131] width 53 height 23
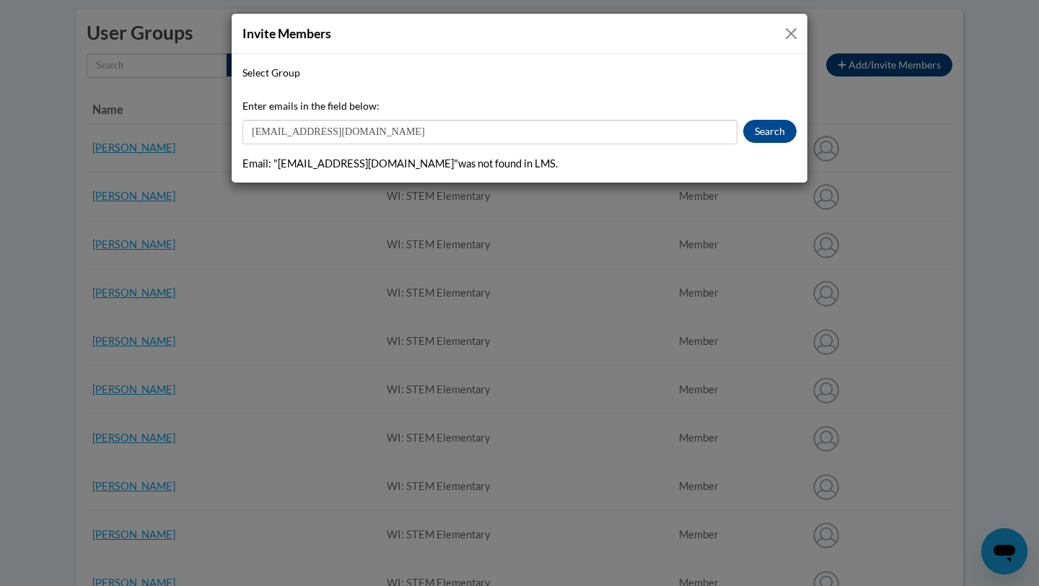
click at [570, 28] on button "Close" at bounding box center [791, 34] width 18 height 18
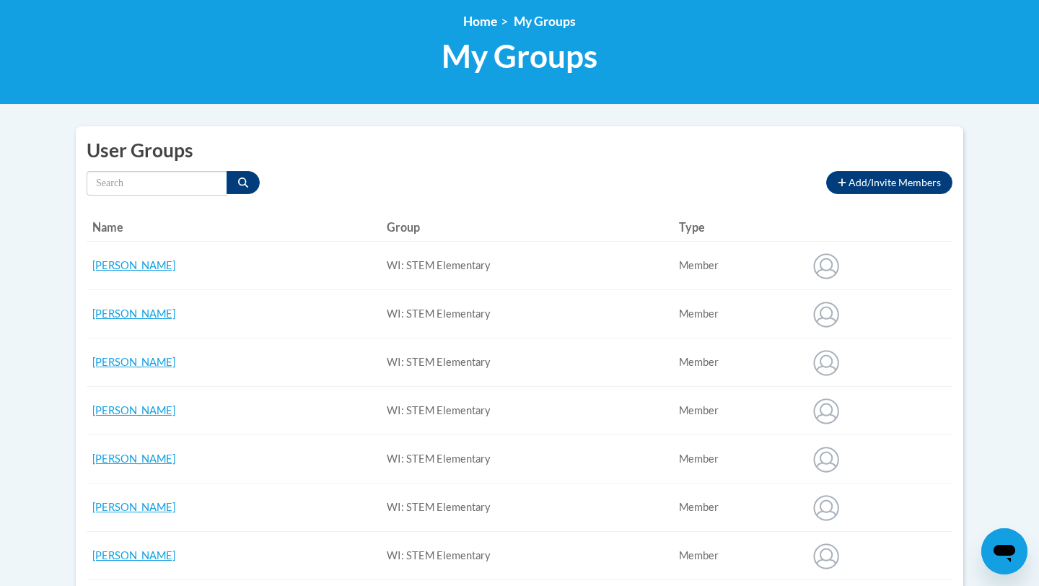
scroll to position [188, 0]
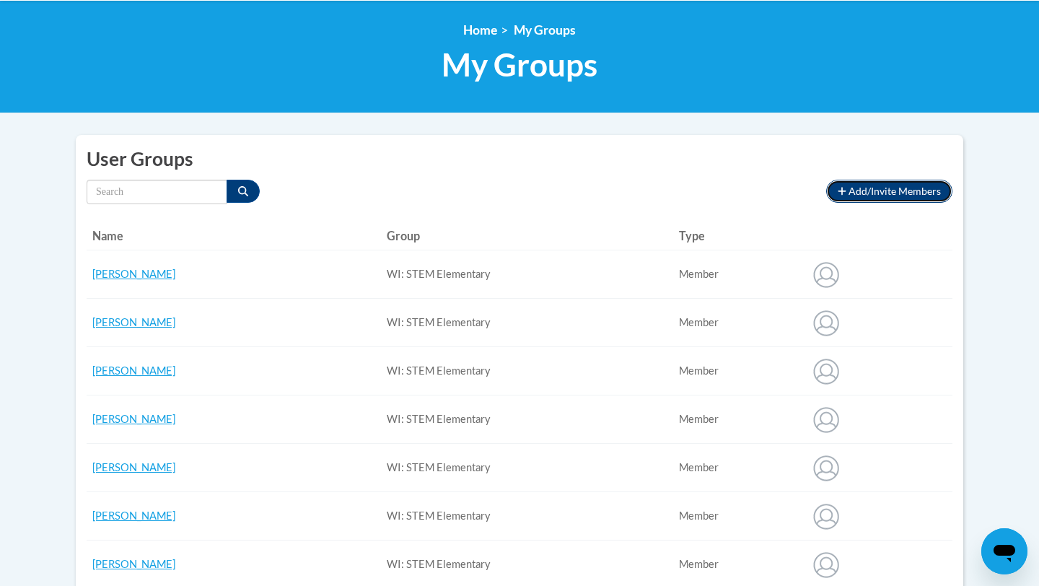
click at [570, 186] on span "Add/Invite Members" at bounding box center [895, 191] width 92 height 12
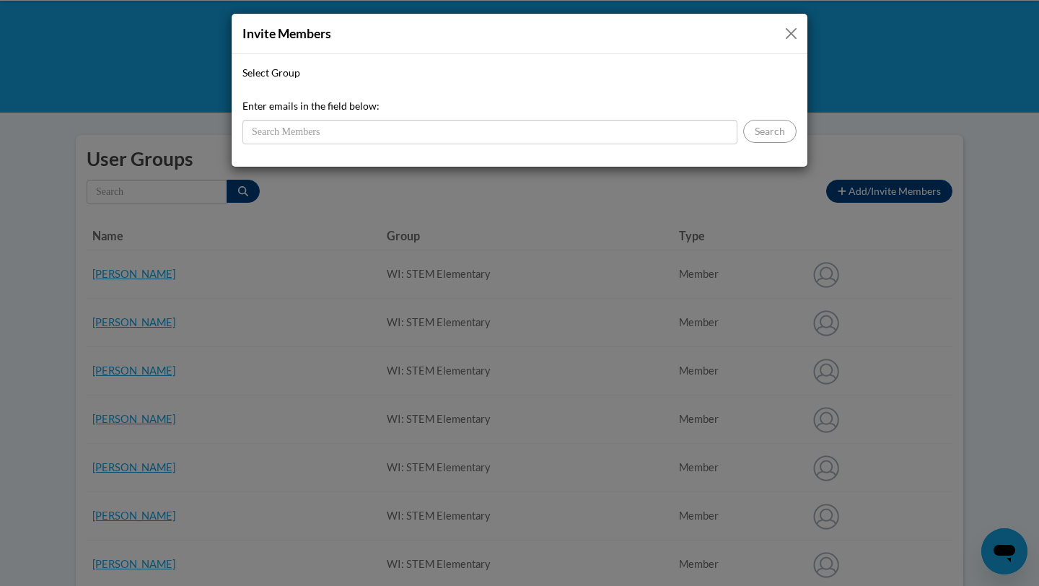
click at [570, 33] on button "Close" at bounding box center [791, 34] width 18 height 18
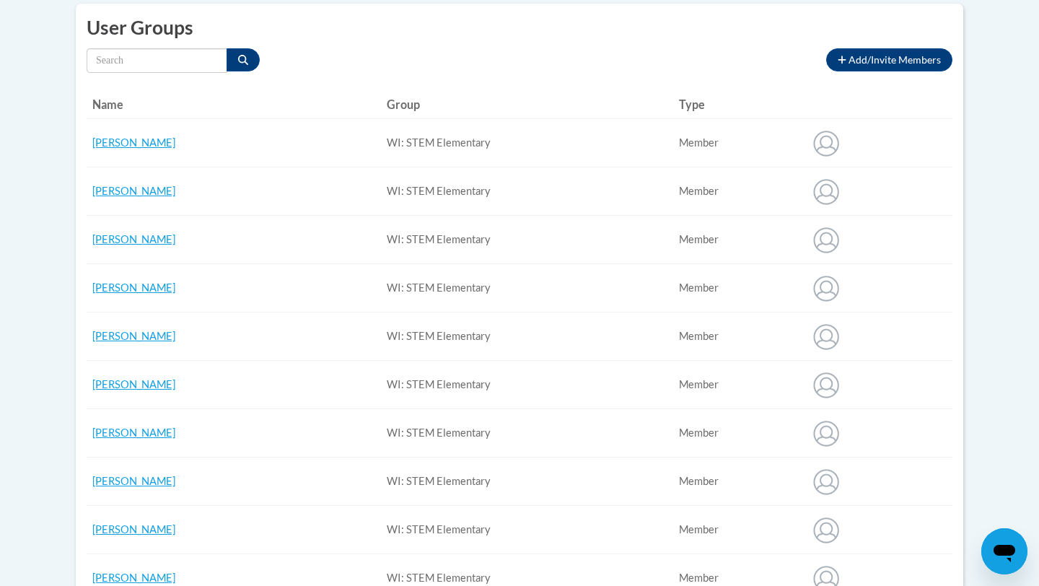
scroll to position [320, 0]
click at [570, 189] on td "Member" at bounding box center [738, 190] width 130 height 48
click at [570, 190] on img at bounding box center [826, 190] width 36 height 36
